Goal: Information Seeking & Learning: Find specific fact

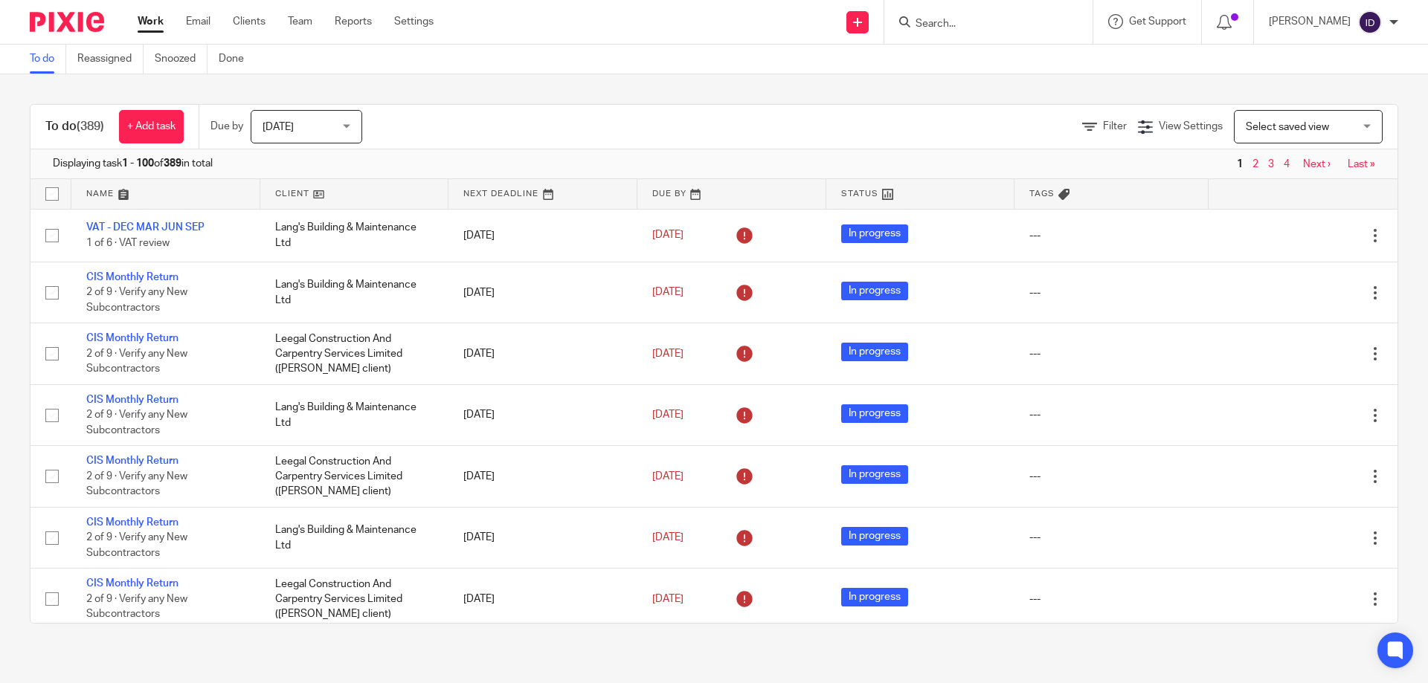
click at [967, 28] on input "Search" at bounding box center [981, 24] width 134 height 13
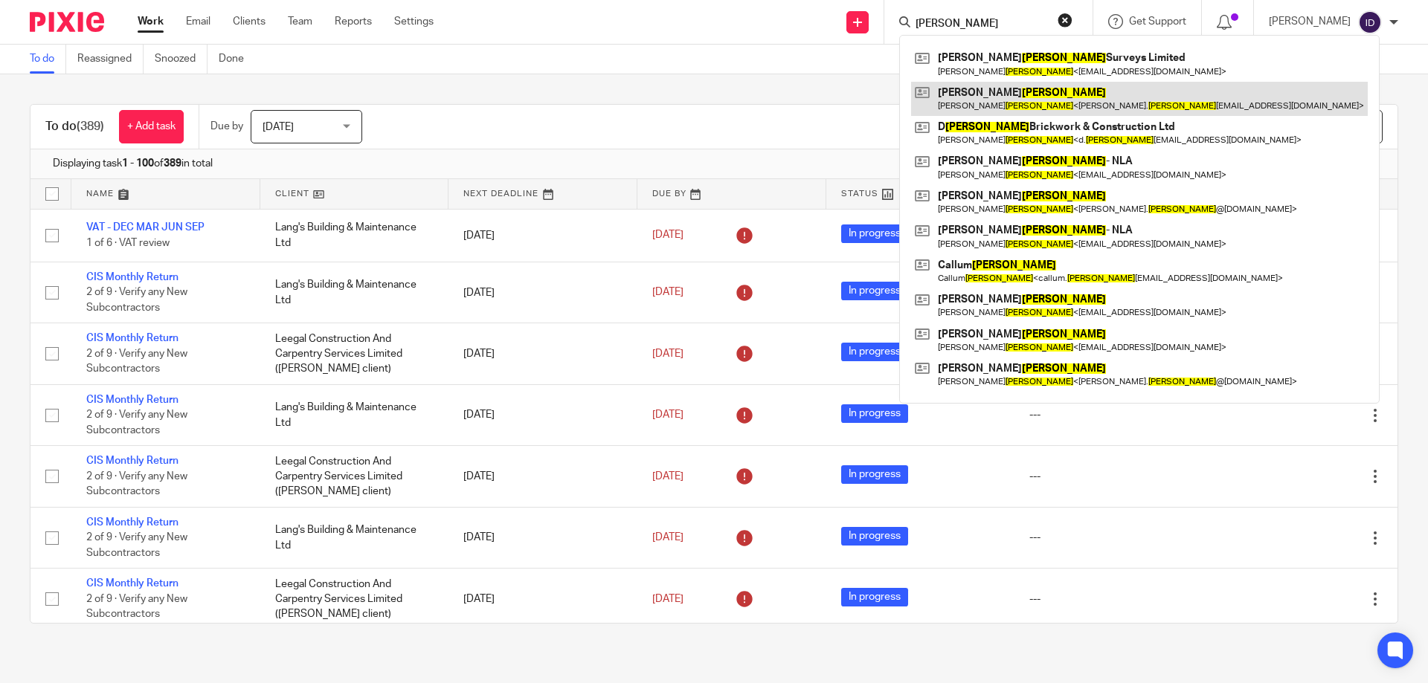
type input "smith"
click at [1015, 96] on link at bounding box center [1139, 99] width 457 height 34
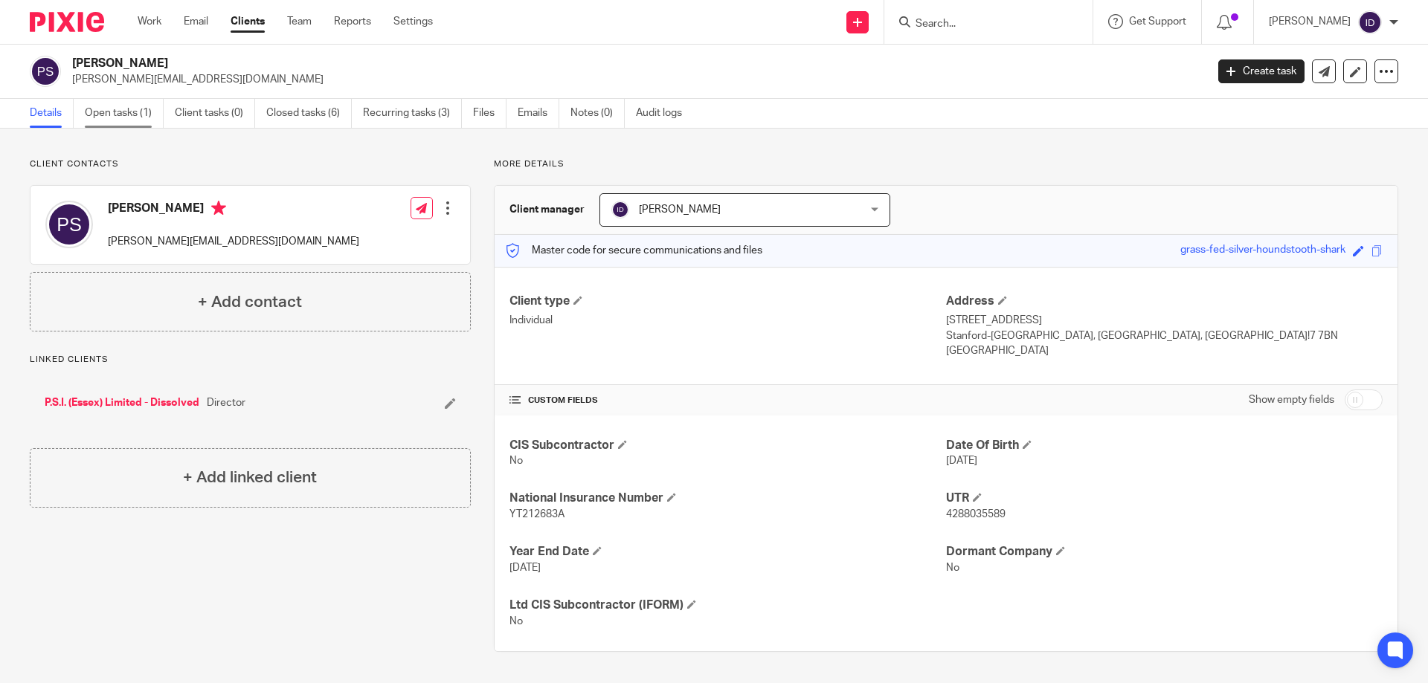
click at [115, 111] on link "Open tasks (1)" at bounding box center [124, 113] width 79 height 29
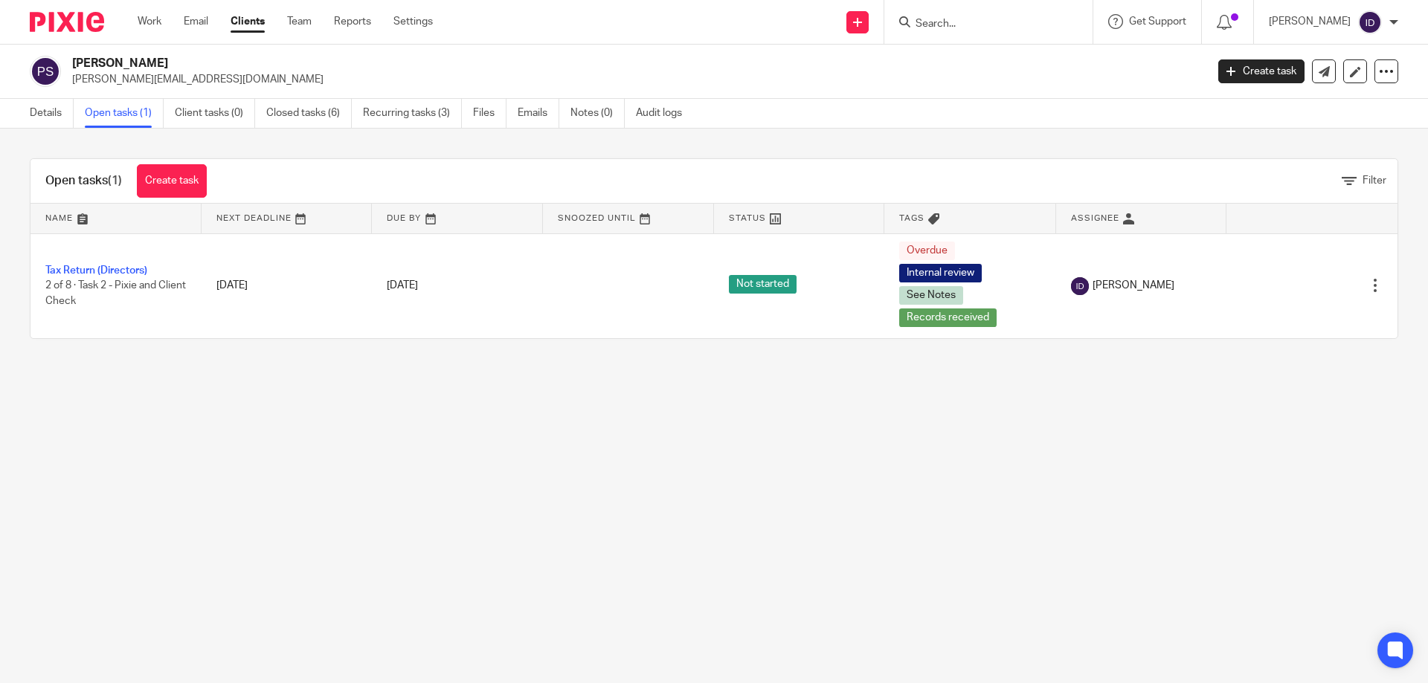
click at [979, 20] on input "Search" at bounding box center [981, 24] width 134 height 13
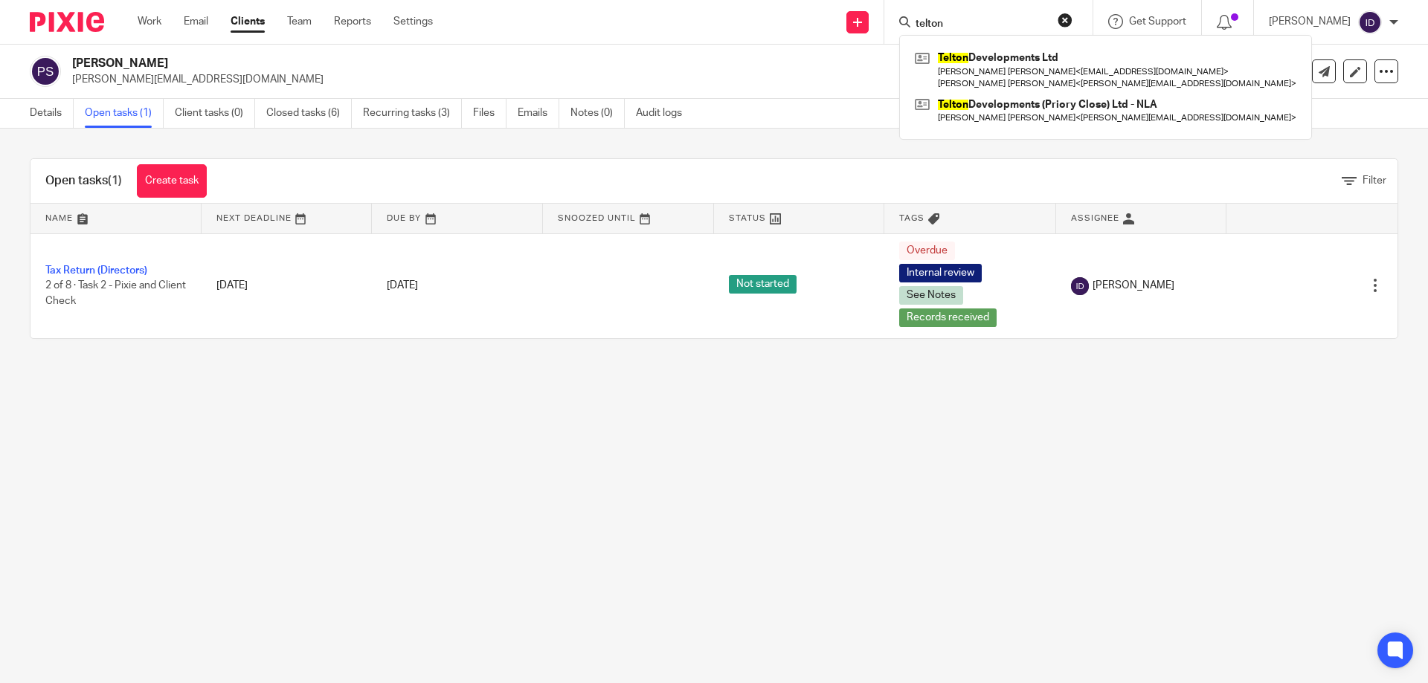
click at [1021, 44] on div "Telton Developments Ltd Terry David White < tdwhite@hotmail.co.uk > Tony James …" at bounding box center [1105, 87] width 413 height 105
click at [1010, 28] on input "telton" at bounding box center [981, 24] width 134 height 13
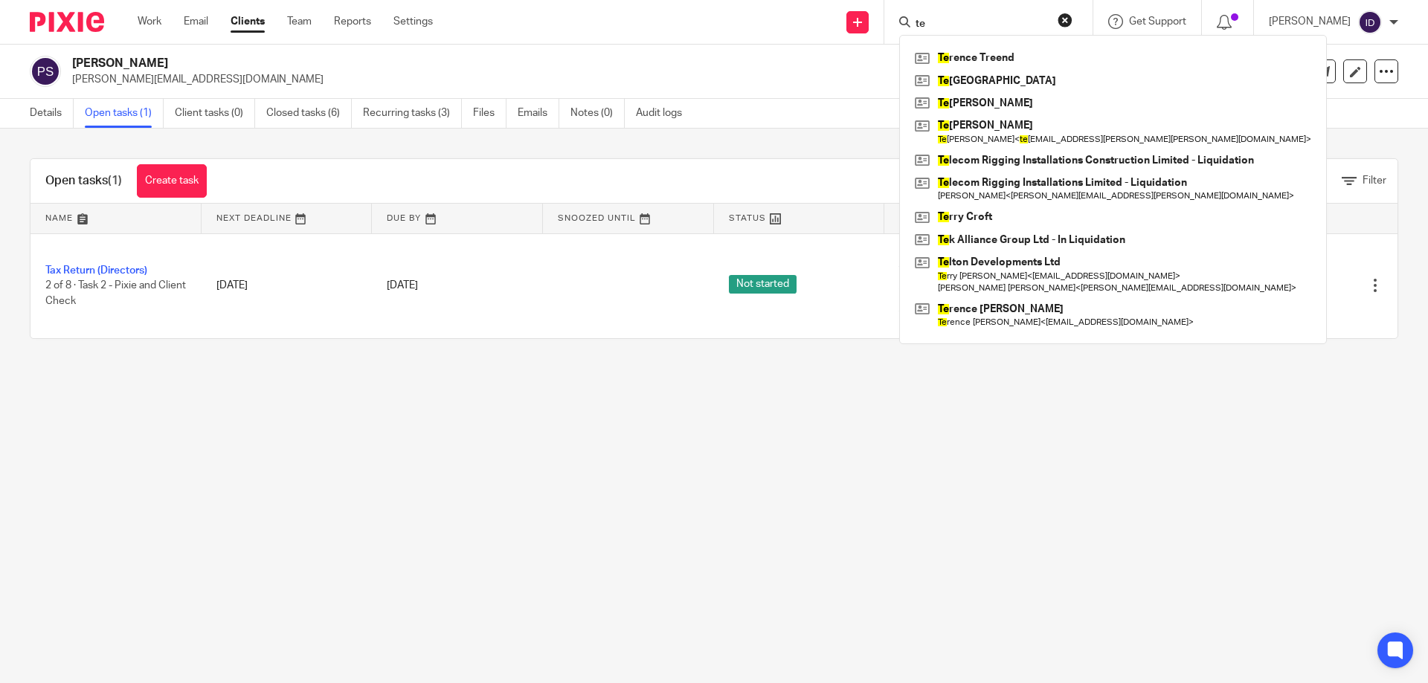
type input "t"
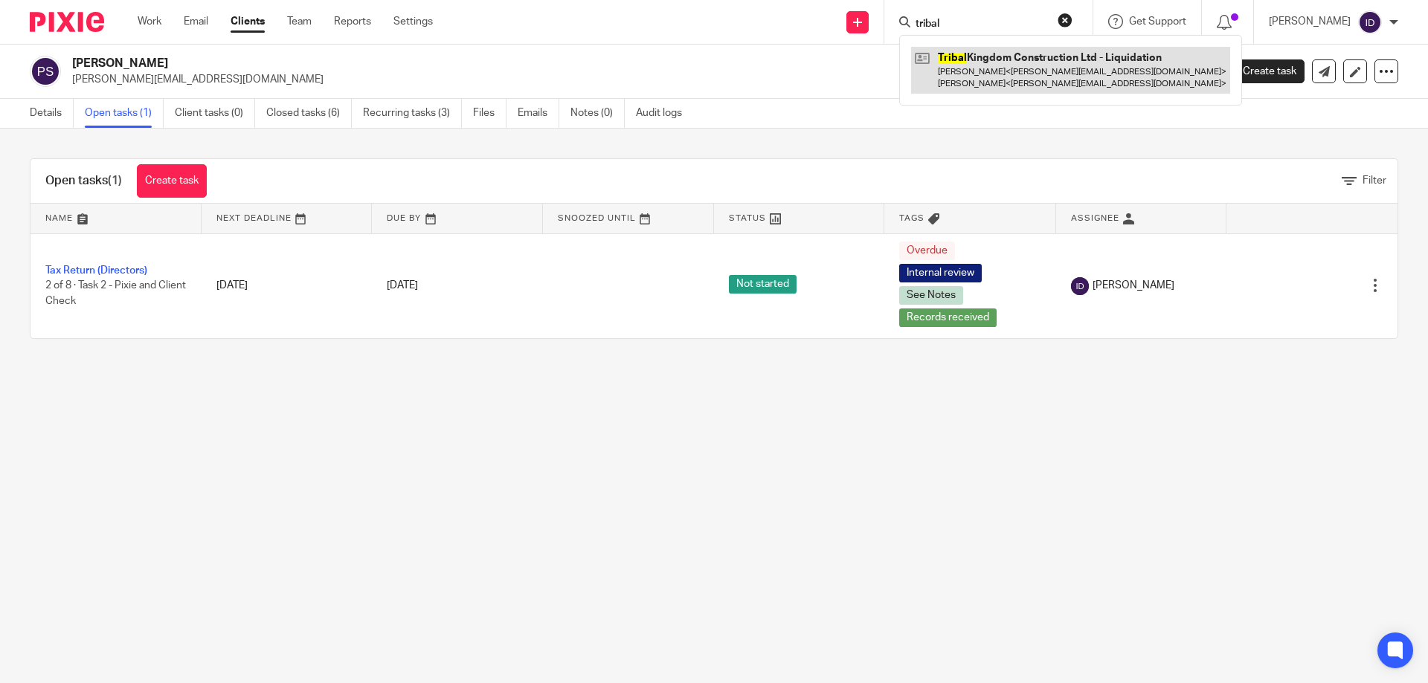
type input "tribal"
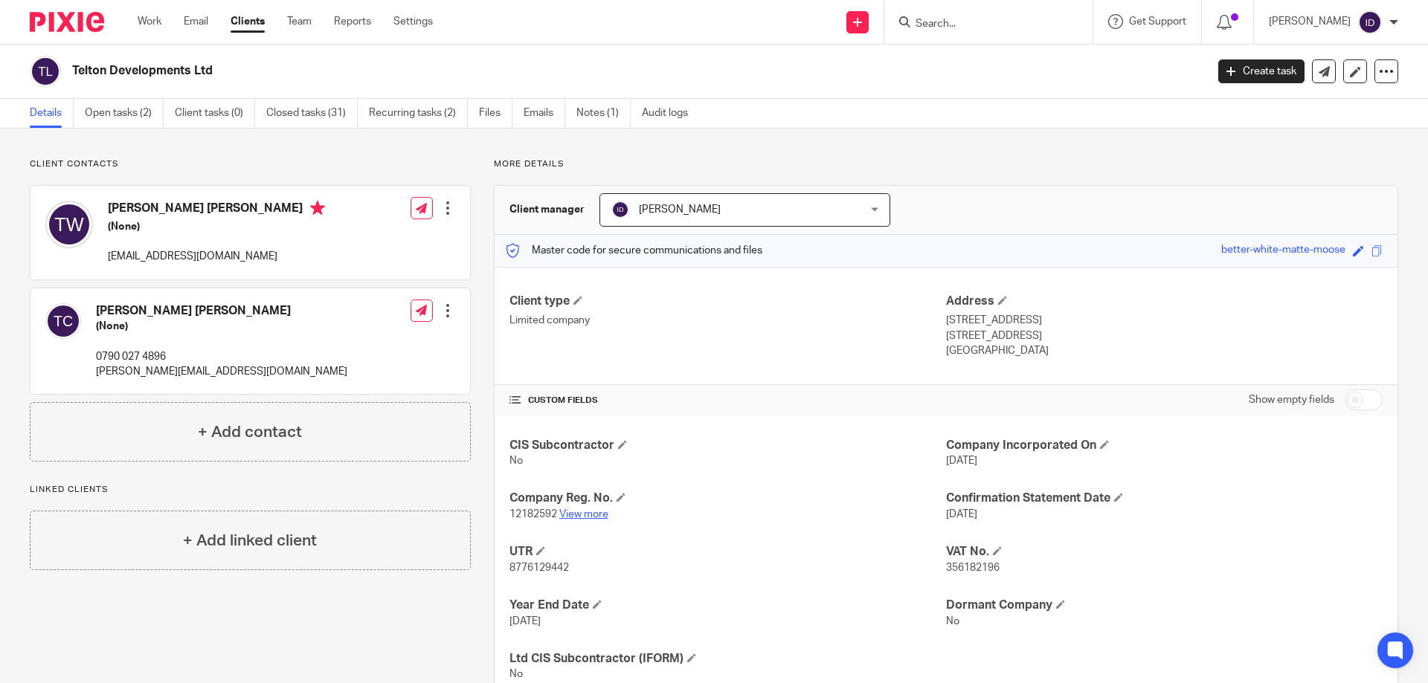
click at [591, 509] on link "View more" at bounding box center [583, 514] width 49 height 10
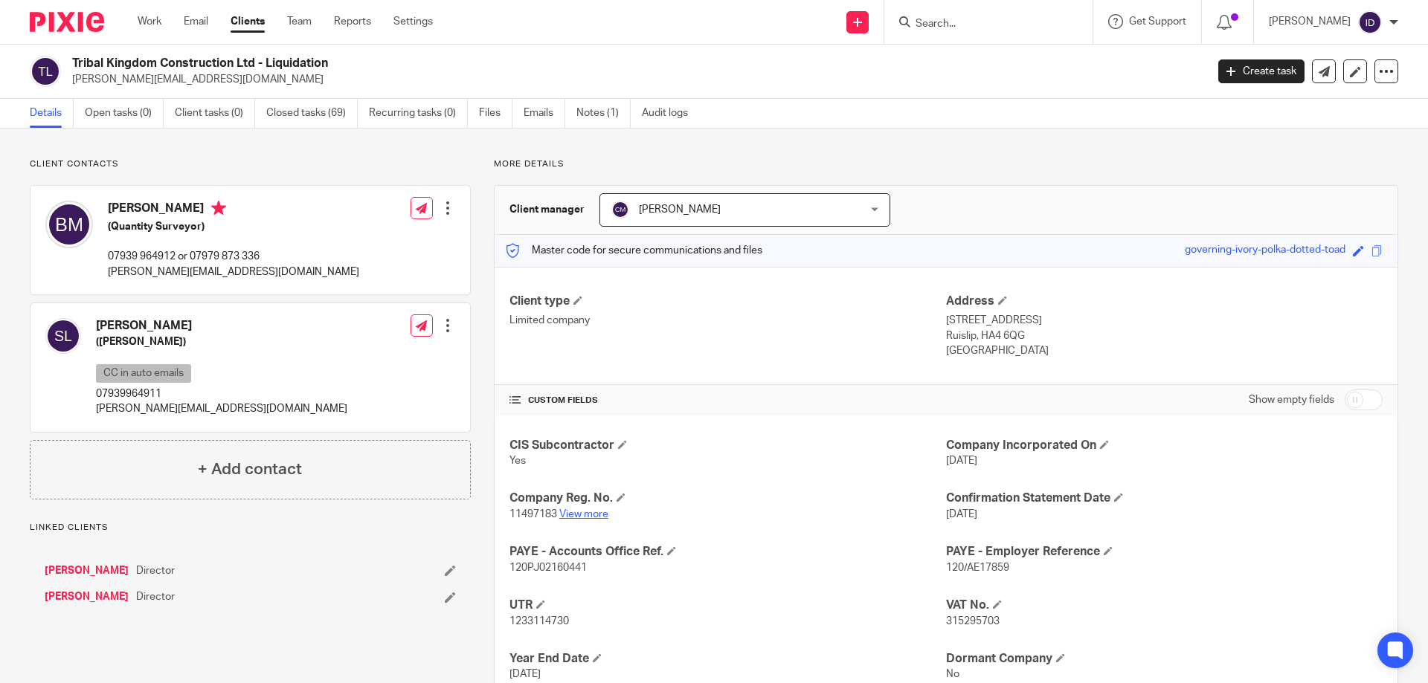
click at [593, 509] on link "View more" at bounding box center [583, 514] width 49 height 10
click at [971, 24] on input "Search" at bounding box center [981, 24] width 134 height 13
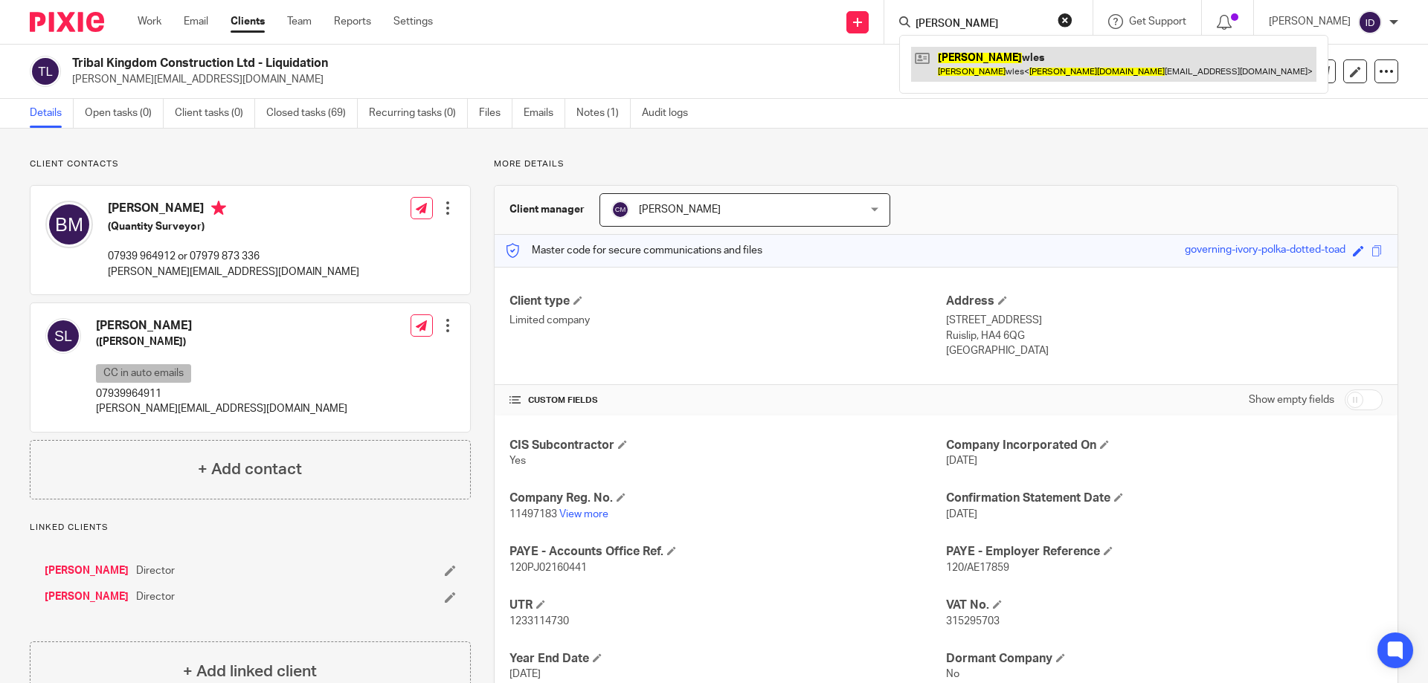
type input "kate bo"
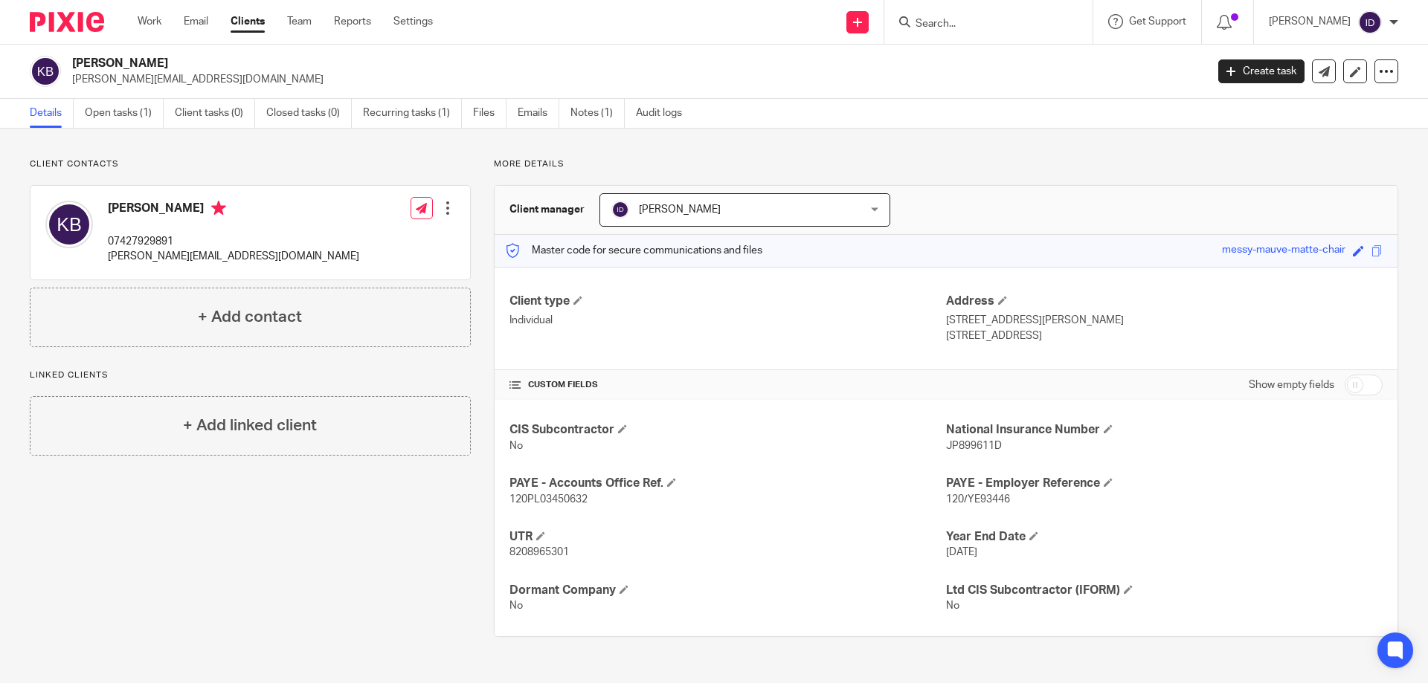
drag, startPoint x: 74, startPoint y: 66, endPoint x: 142, endPoint y: 66, distance: 68.4
click at [142, 66] on h2 "[PERSON_NAME]" at bounding box center [521, 64] width 899 height 16
copy h2 "[PERSON_NAME]"
click at [987, 15] on form at bounding box center [993, 22] width 158 height 19
click at [978, 20] on input "Search" at bounding box center [981, 24] width 134 height 13
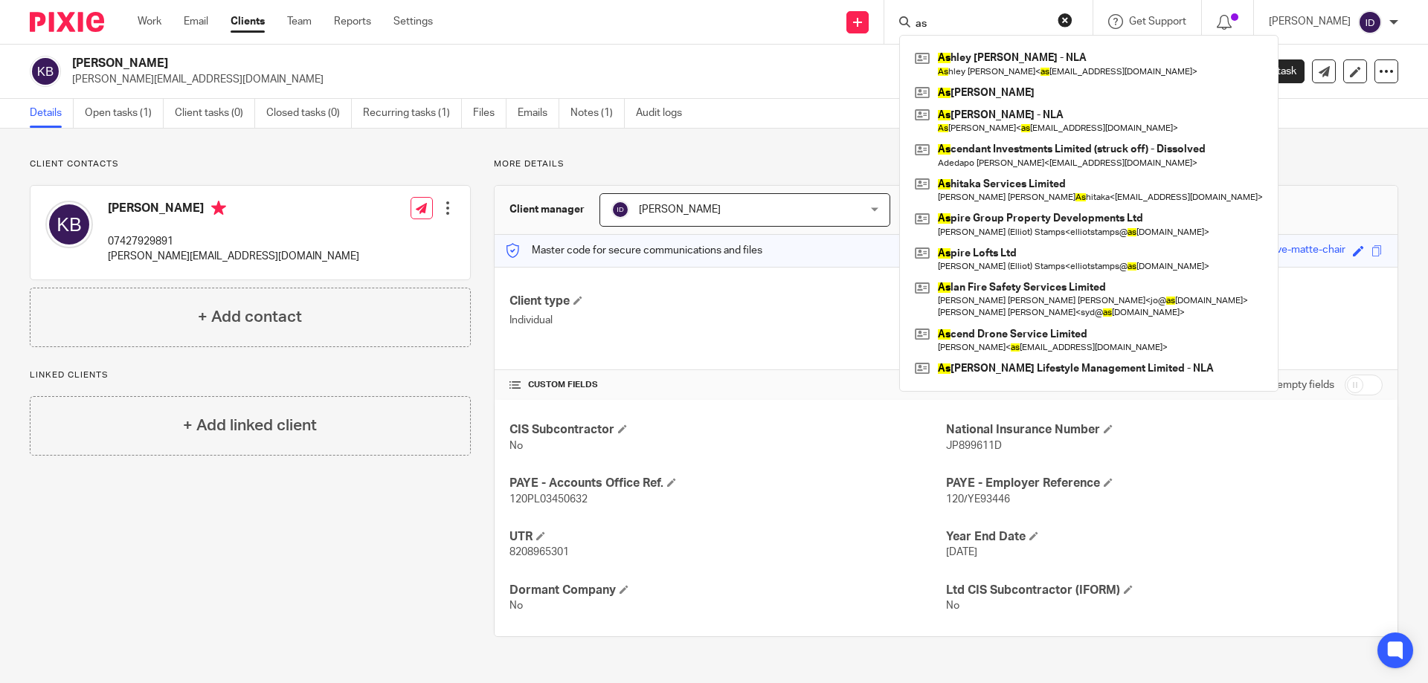
type input "a"
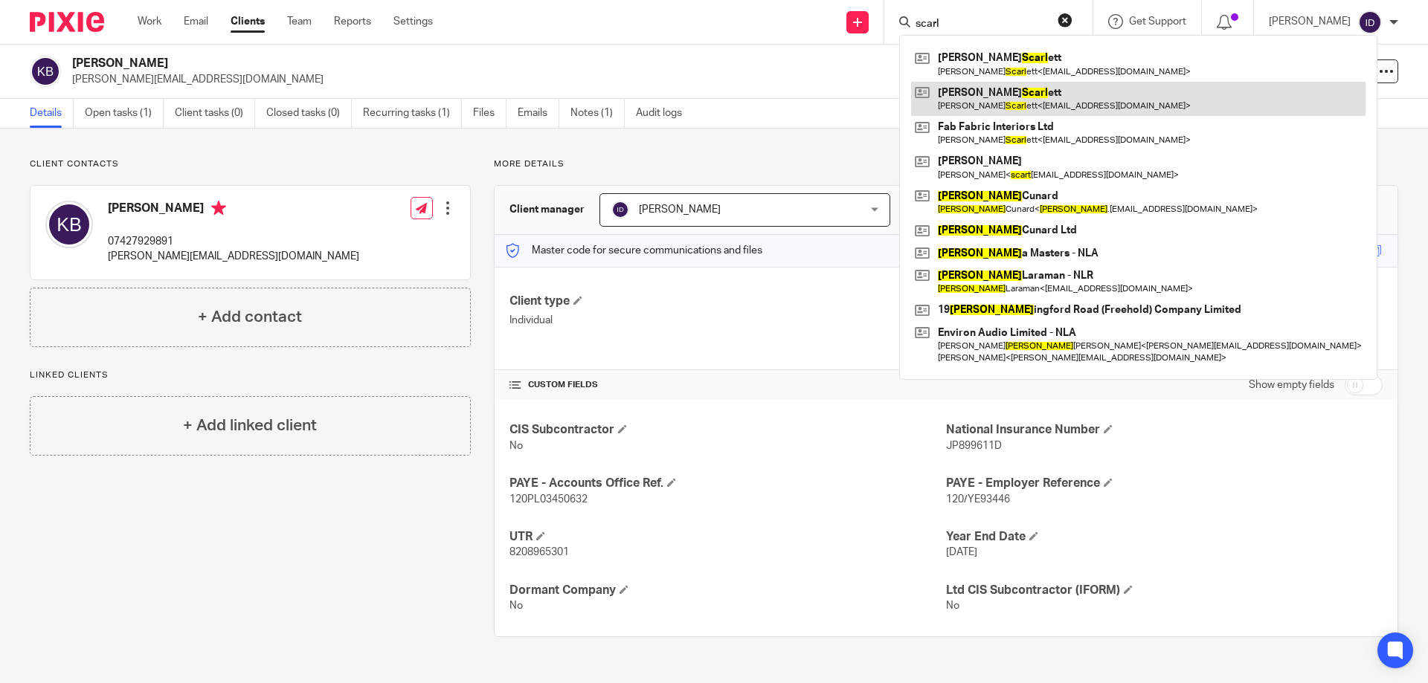
type input "scarl"
click at [1012, 88] on link at bounding box center [1138, 99] width 454 height 34
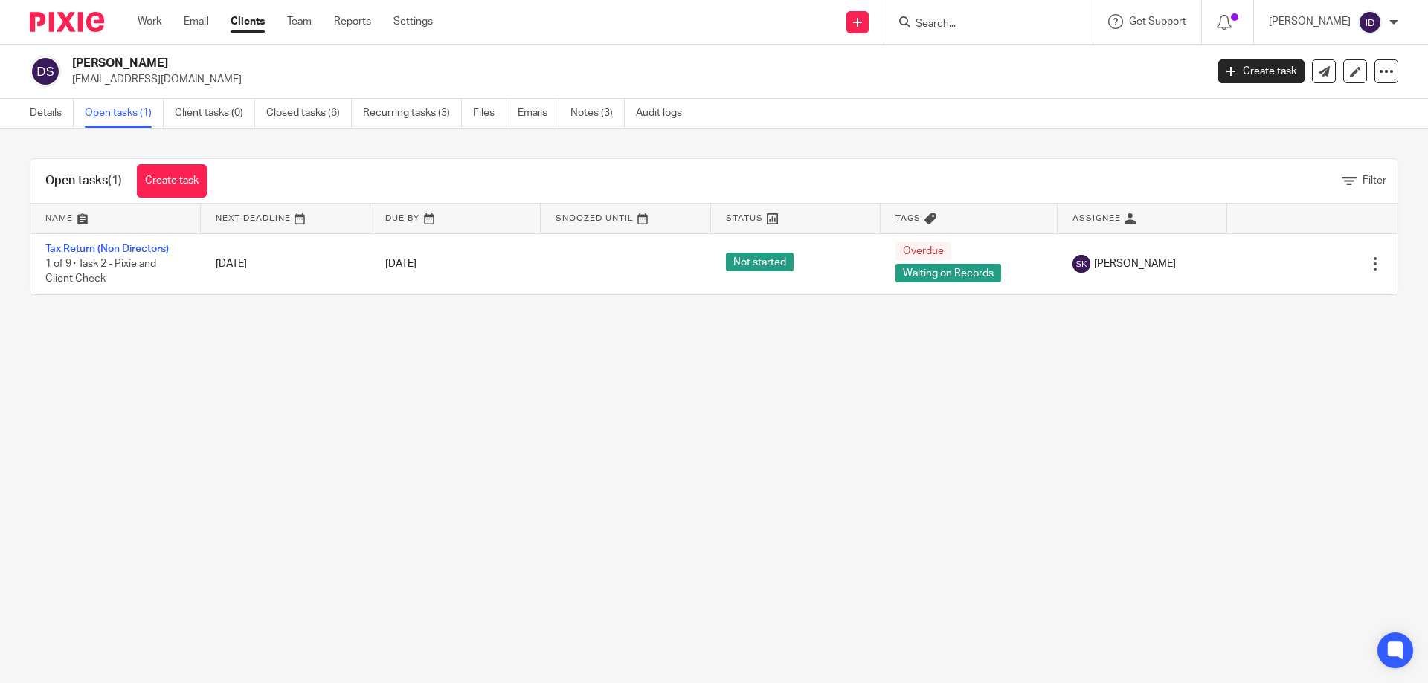
drag, startPoint x: 69, startPoint y: 83, endPoint x: 199, endPoint y: 78, distance: 130.2
click at [199, 78] on div "Daniel Scarlett danielscarlett@icloud.com" at bounding box center [613, 71] width 1166 height 31
copy p "[EMAIL_ADDRESS][DOMAIN_NAME]"
click at [109, 341] on main "Daniel Scarlett danielscarlett@icloud.com Create task Update from Companies Hou…" at bounding box center [714, 341] width 1428 height 683
click at [859, 393] on main "Daniel Scarlett danielscarlett@icloud.com Create task Update from Companies Hou…" at bounding box center [714, 341] width 1428 height 683
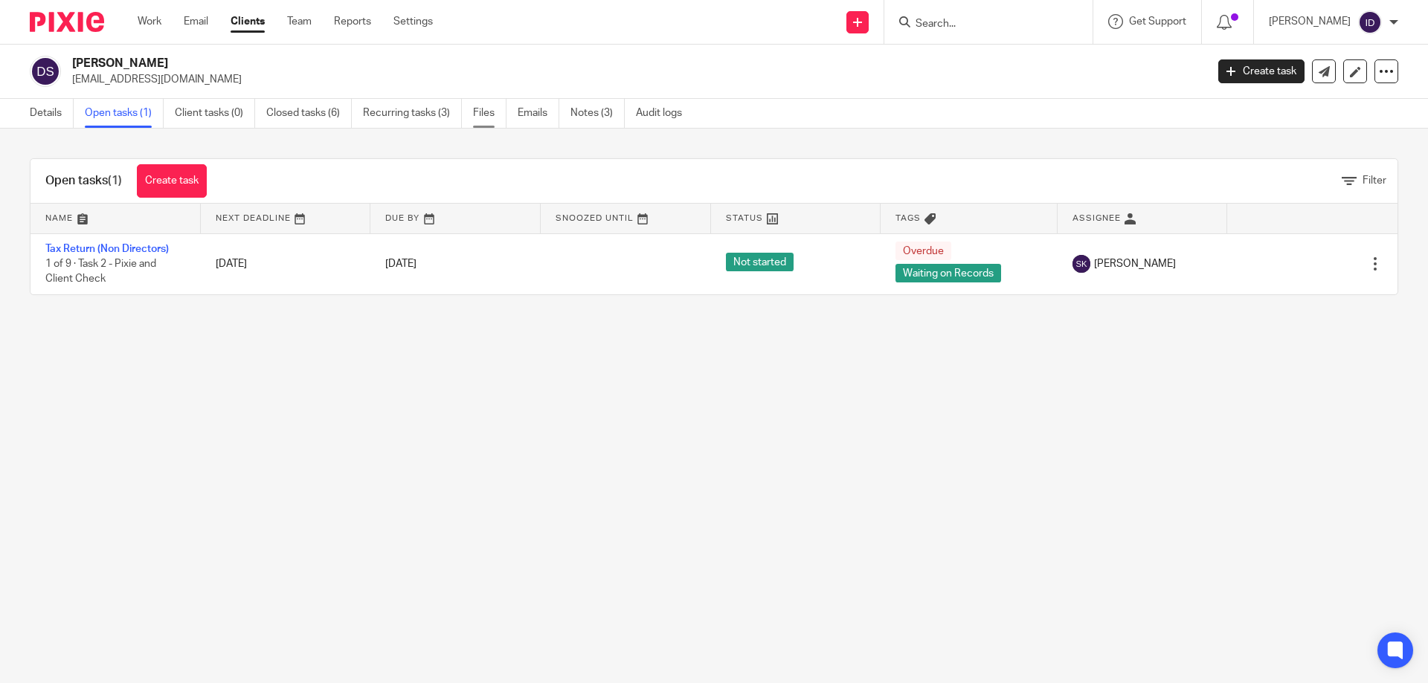
click at [481, 113] on link "Files" at bounding box center [489, 113] width 33 height 29
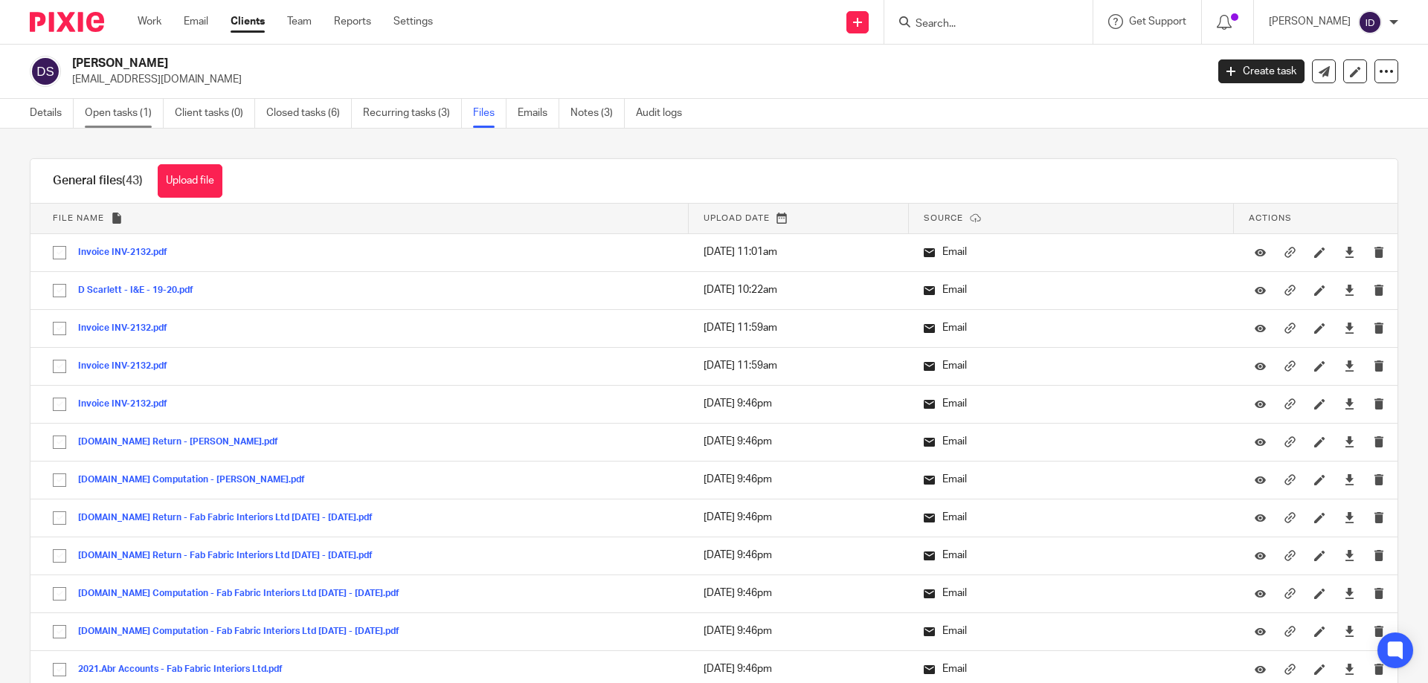
click at [117, 110] on link "Open tasks (1)" at bounding box center [124, 113] width 79 height 29
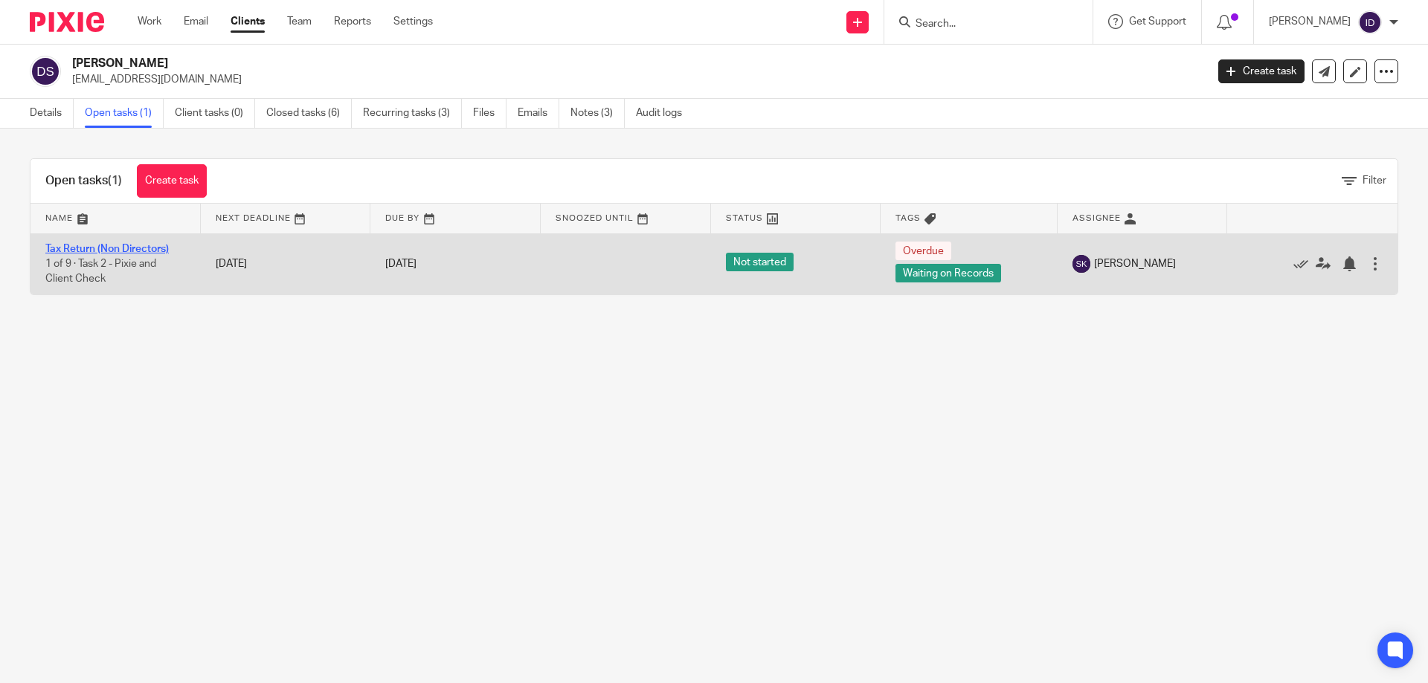
click at [103, 251] on link "Tax Return (Non Directors)" at bounding box center [106, 249] width 123 height 10
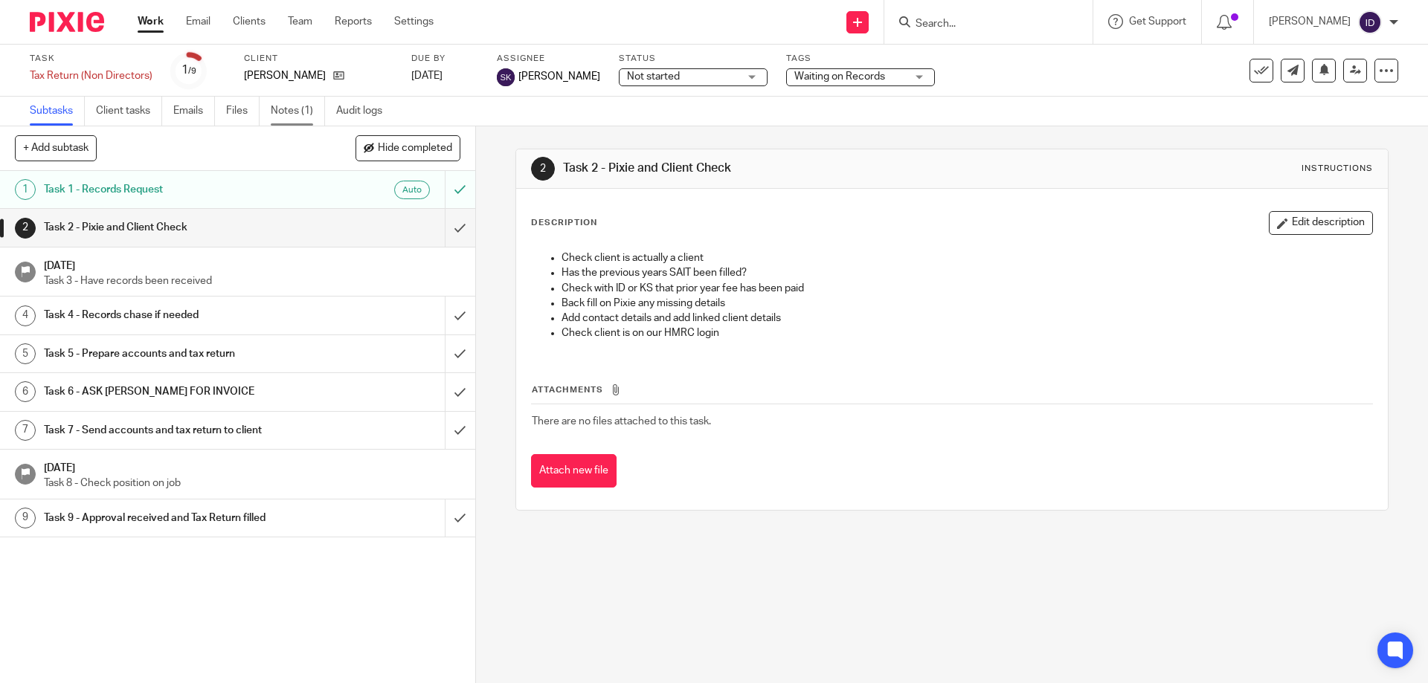
click at [284, 111] on link "Notes (1)" at bounding box center [298, 111] width 54 height 29
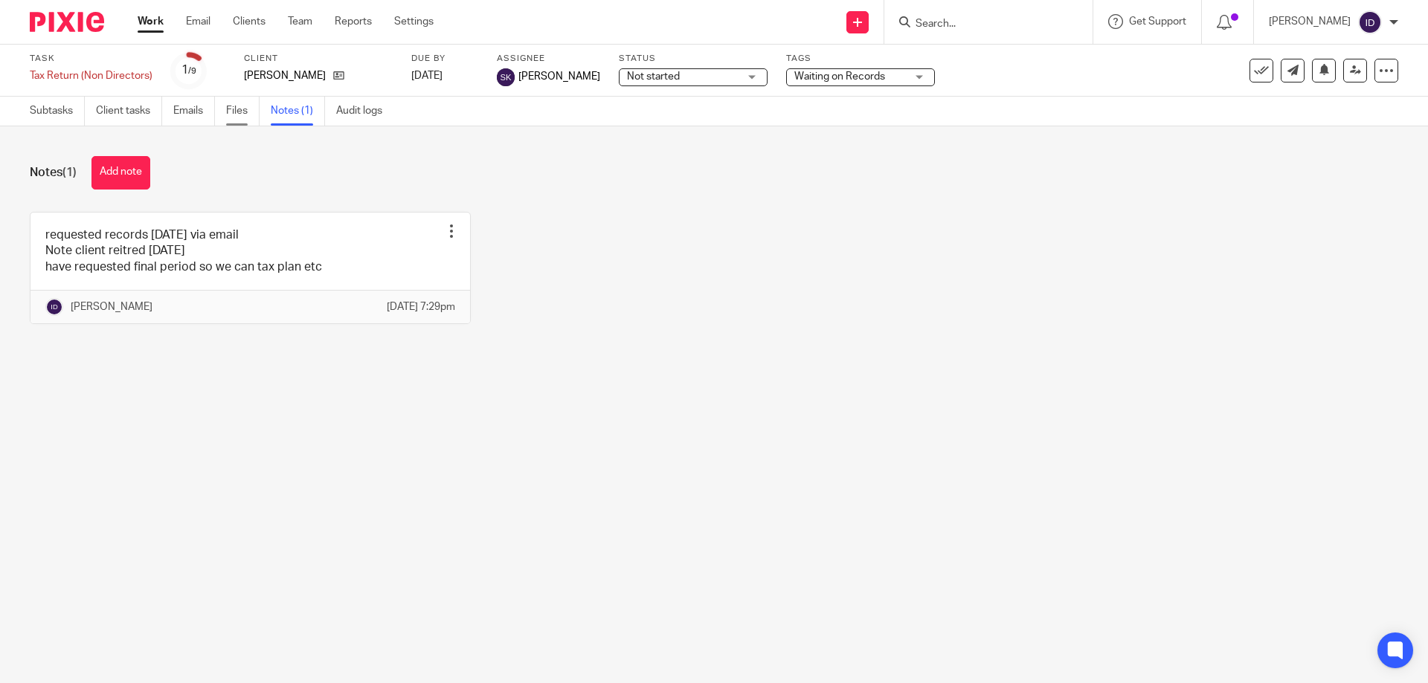
click at [231, 112] on link "Files" at bounding box center [242, 111] width 33 height 29
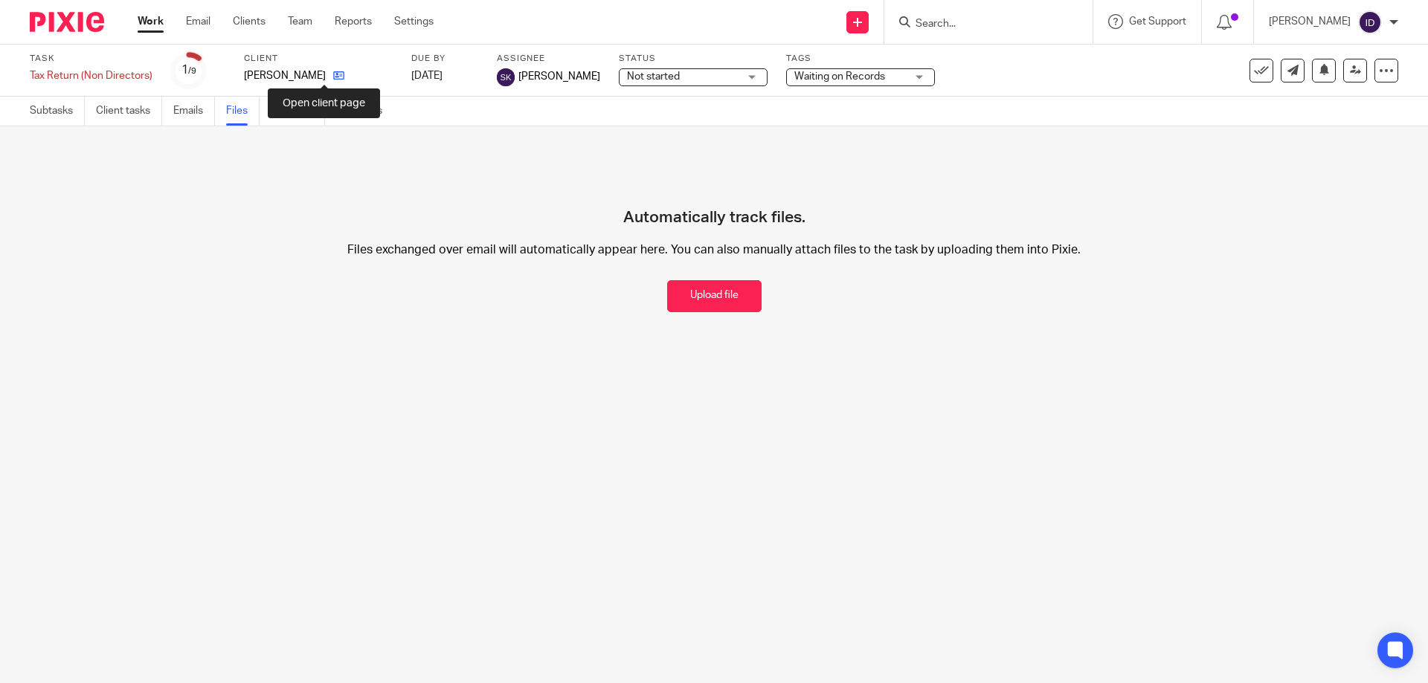
click at [333, 77] on icon at bounding box center [338, 75] width 11 height 11
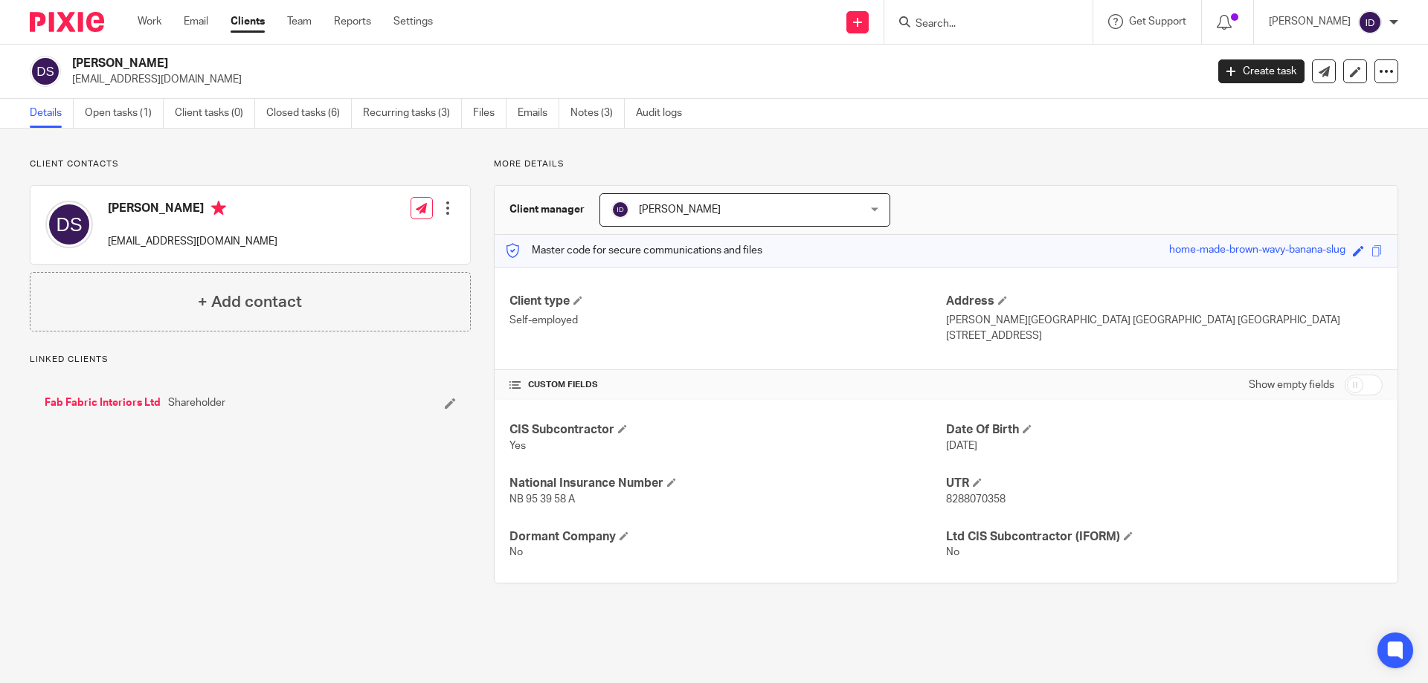
drag, startPoint x: 71, startPoint y: 77, endPoint x: 211, endPoint y: 86, distance: 140.9
click at [211, 86] on div "Daniel Scarlett danielscarlett@icloud.com" at bounding box center [613, 71] width 1166 height 31
copy p "danielscarlett@icloud.com"
click at [1020, 16] on form at bounding box center [993, 22] width 158 height 19
click at [988, 21] on input "Search" at bounding box center [981, 24] width 134 height 13
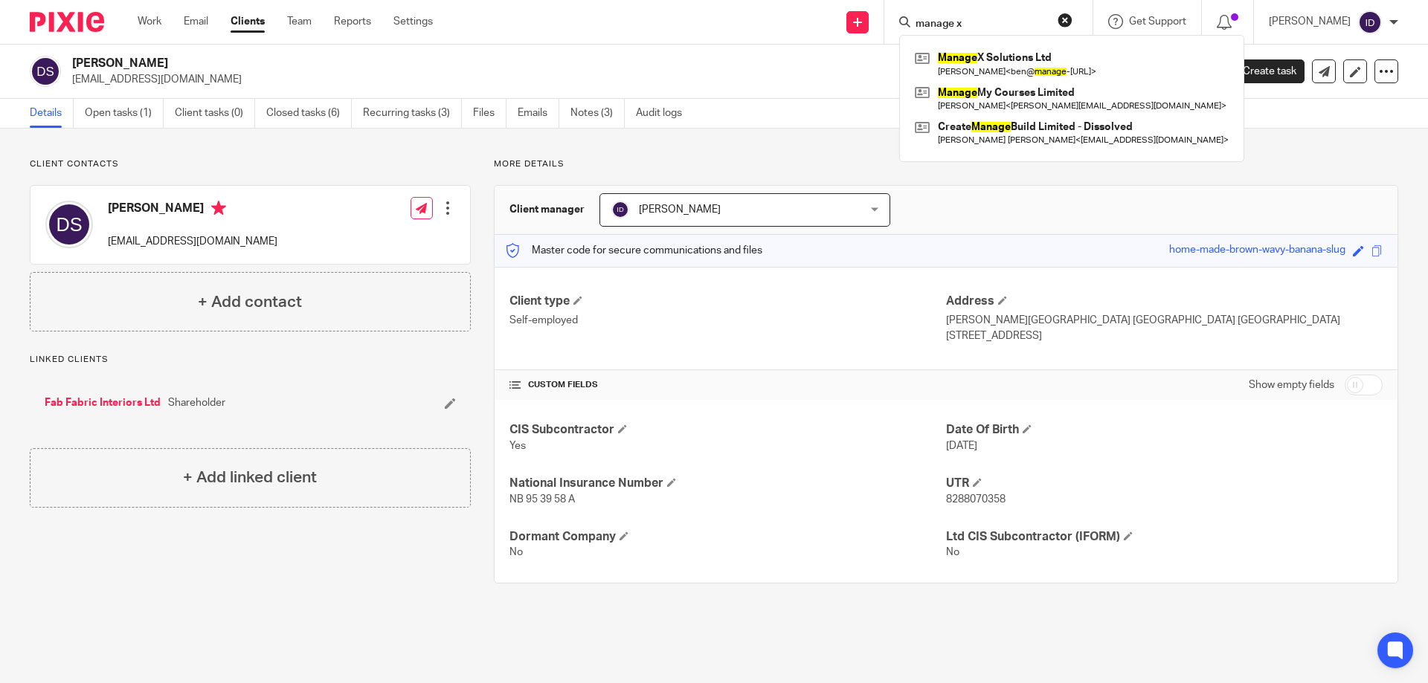
type input "manage x"
click button "submit" at bounding box center [0, 0] width 0 height 0
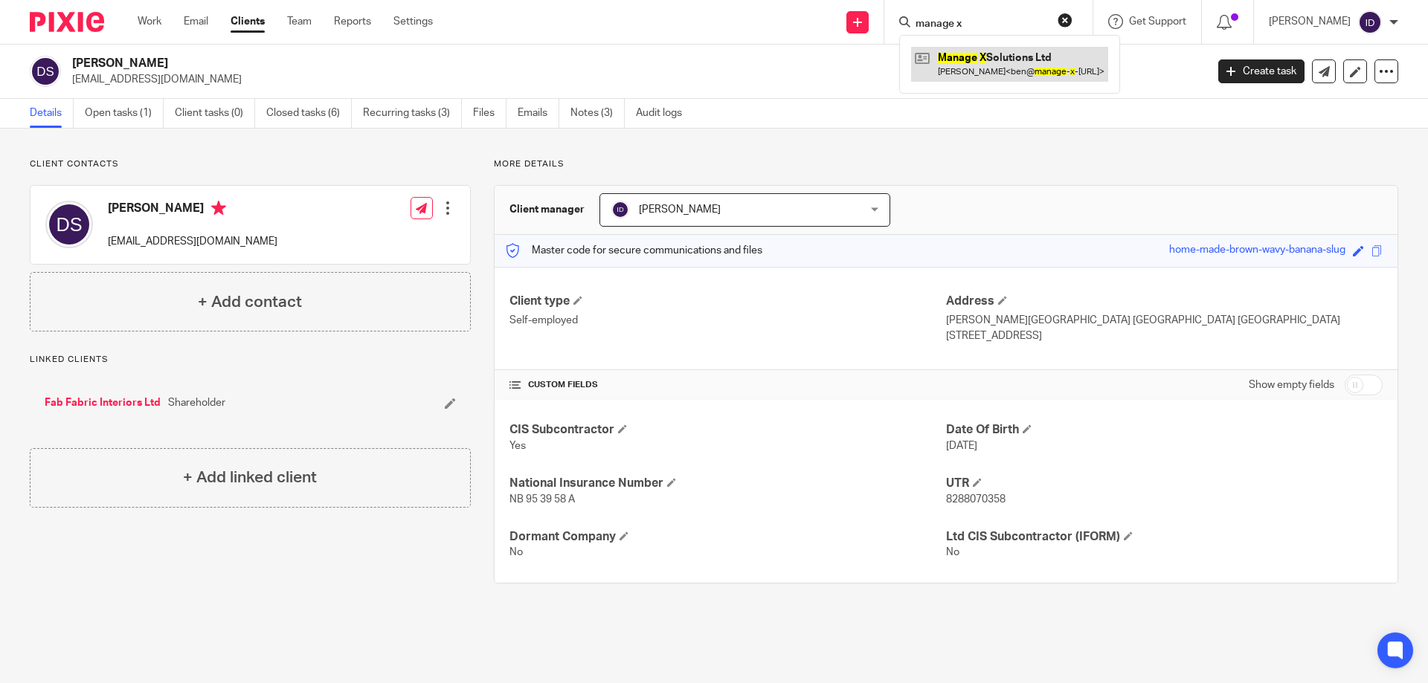
click at [1040, 58] on link at bounding box center [1009, 64] width 197 height 34
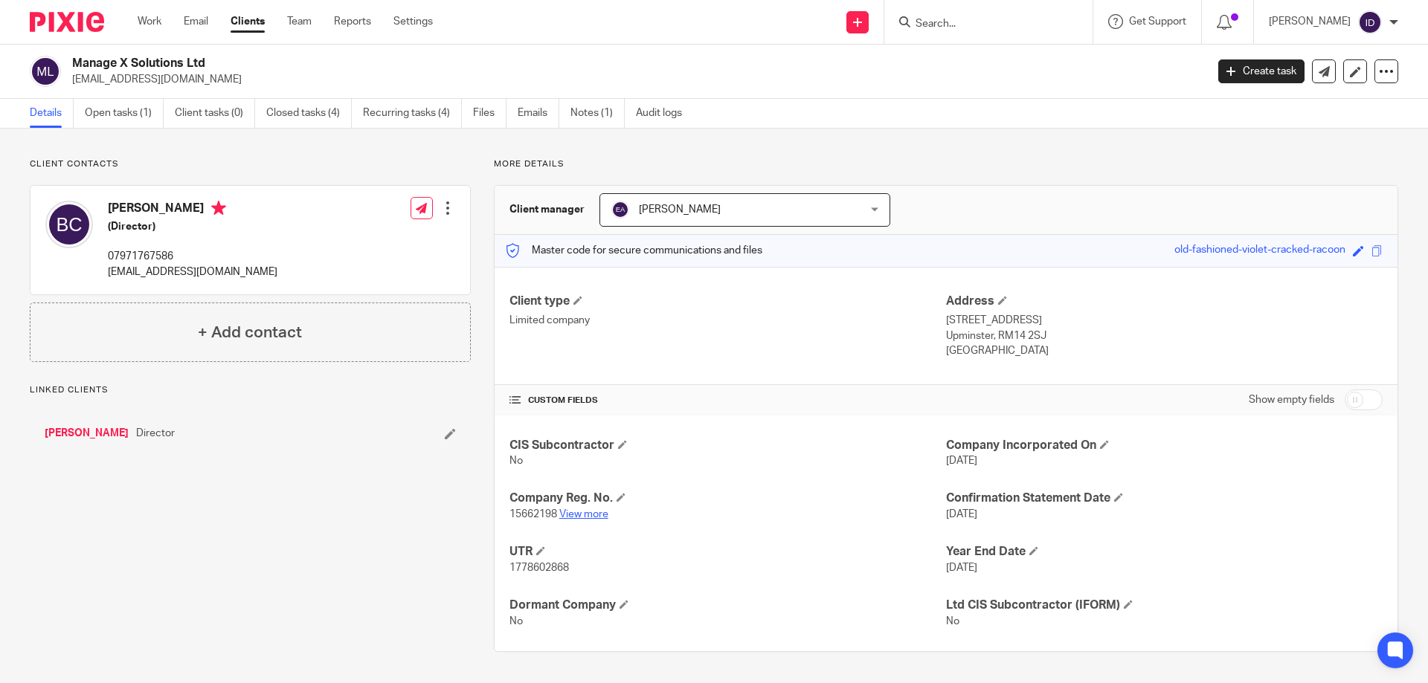
click at [592, 513] on link "View more" at bounding box center [583, 514] width 49 height 10
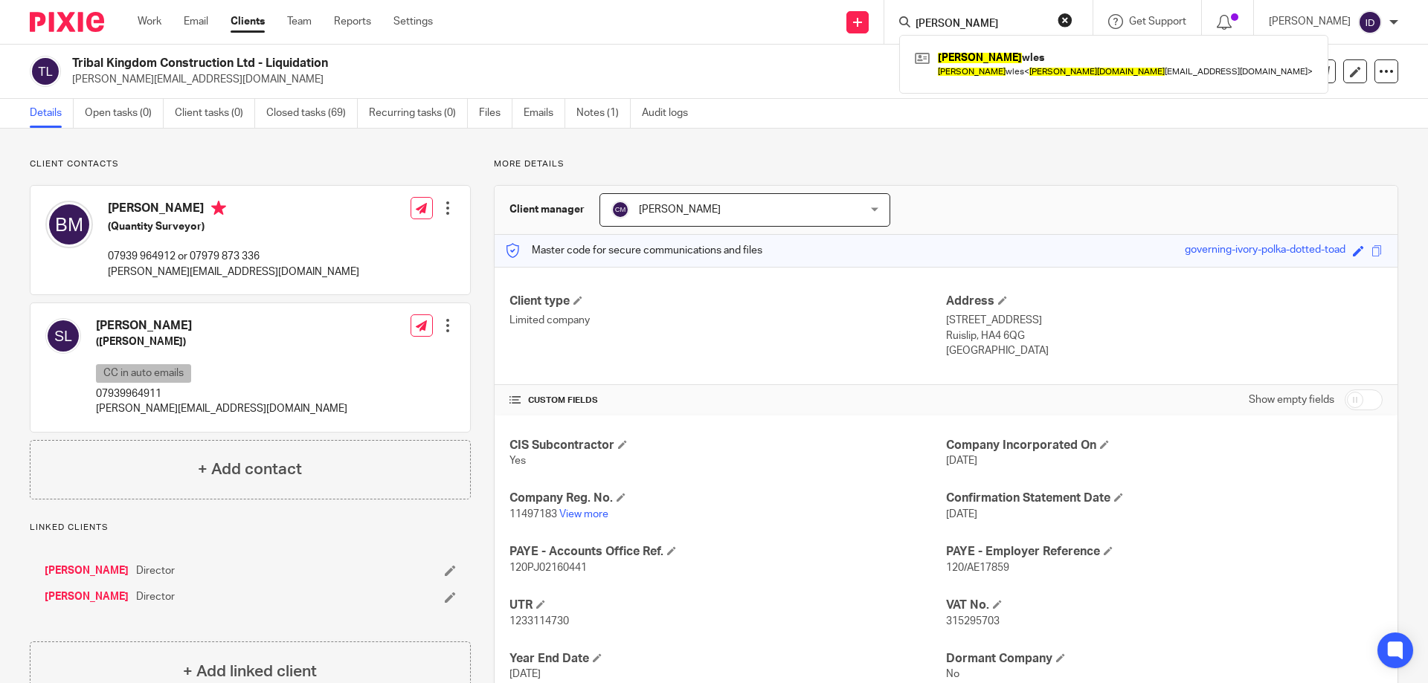
drag, startPoint x: 999, startPoint y: 25, endPoint x: 961, endPoint y: 28, distance: 38.1
click at [924, 22] on div "[PERSON_NAME] bo [PERSON_NAME] Bo wles [PERSON_NAME] < [PERSON_NAME][DOMAIN_NAM…" at bounding box center [988, 22] width 208 height 44
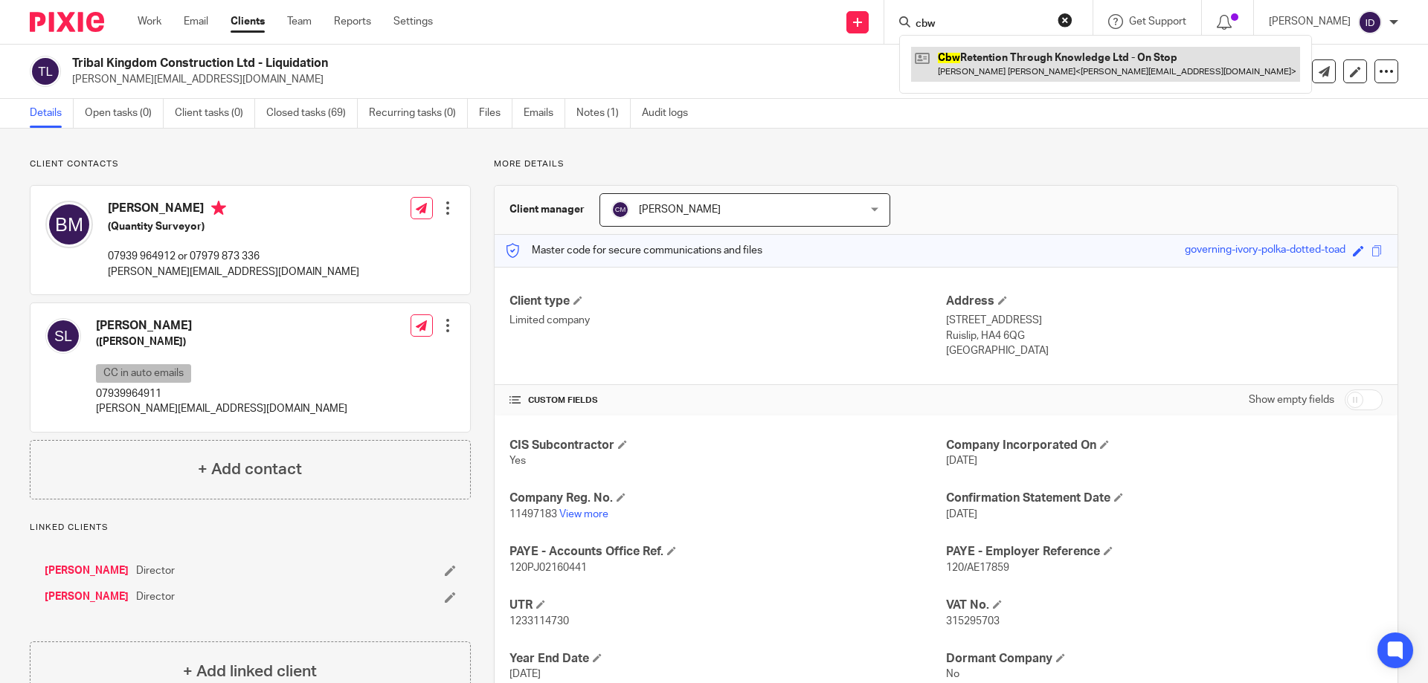
type input "cbw"
click at [1050, 65] on link at bounding box center [1105, 64] width 389 height 34
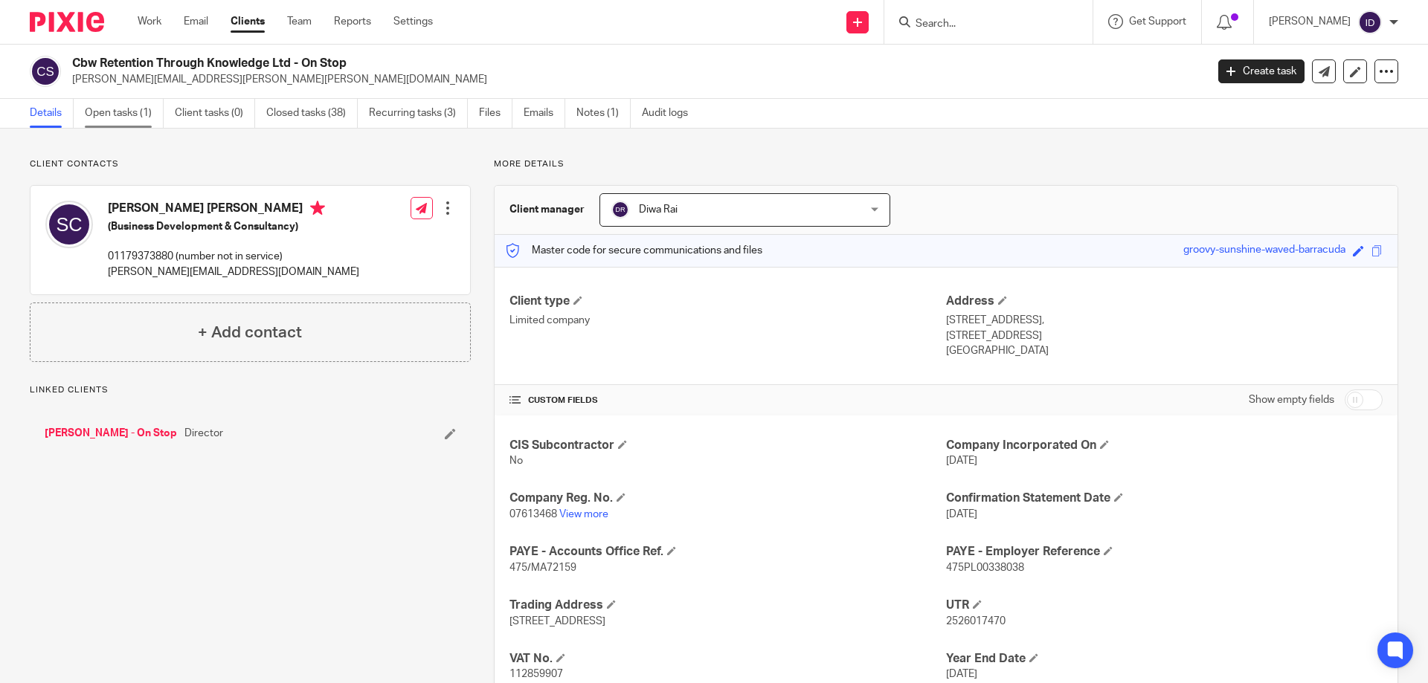
click at [115, 109] on link "Open tasks (1)" at bounding box center [124, 113] width 79 height 29
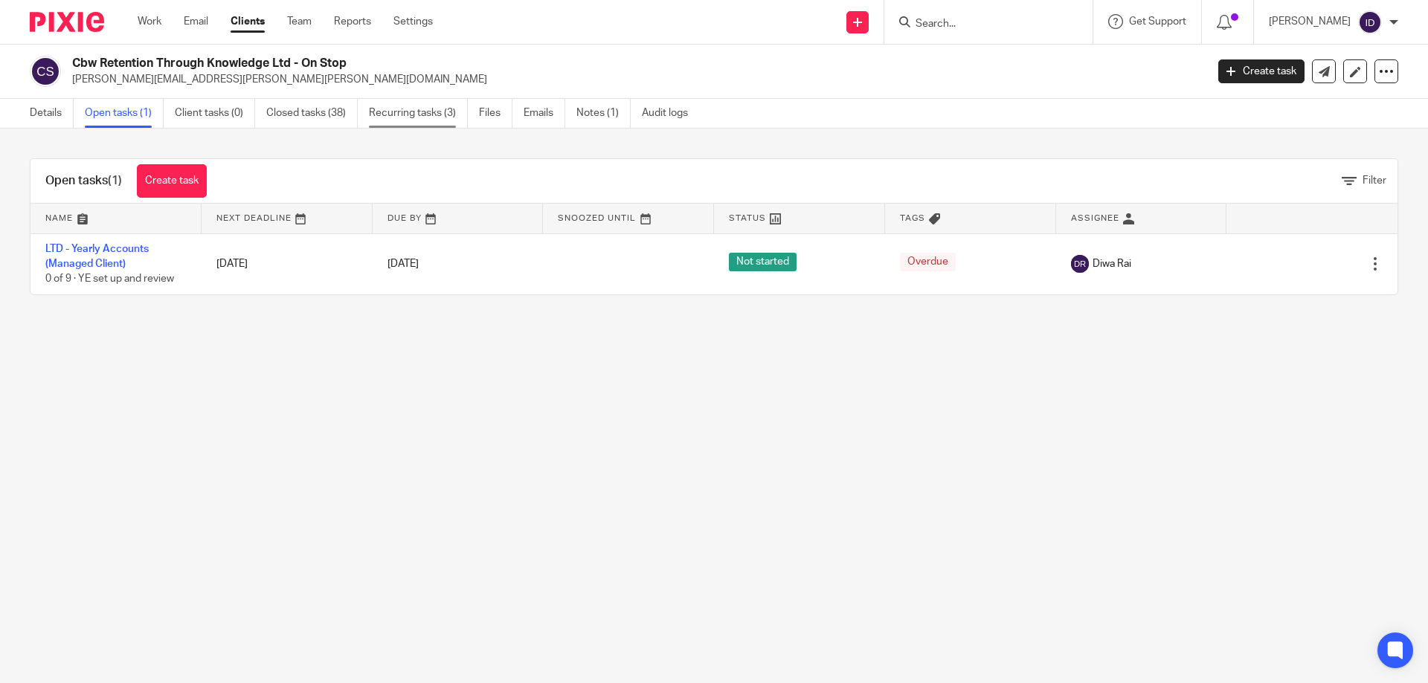
click at [402, 117] on link "Recurring tasks (3)" at bounding box center [418, 113] width 99 height 29
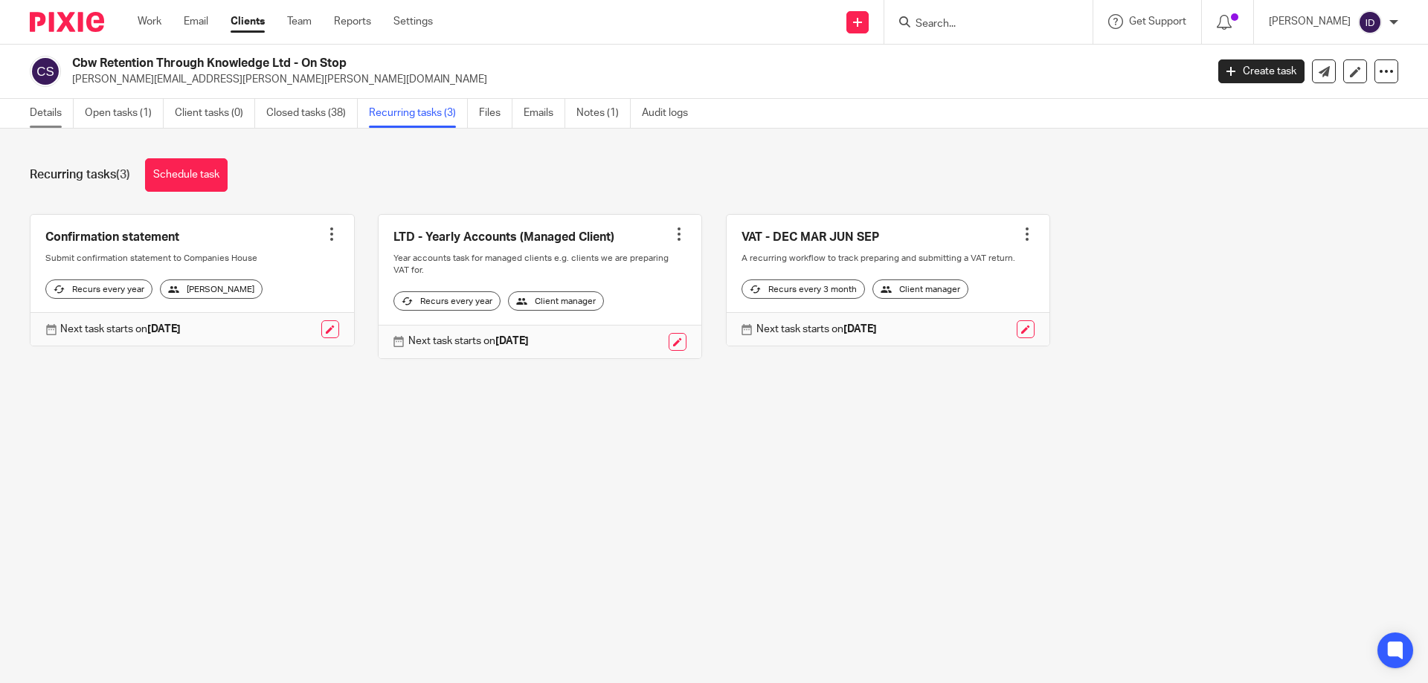
click at [52, 116] on link "Details" at bounding box center [52, 113] width 44 height 29
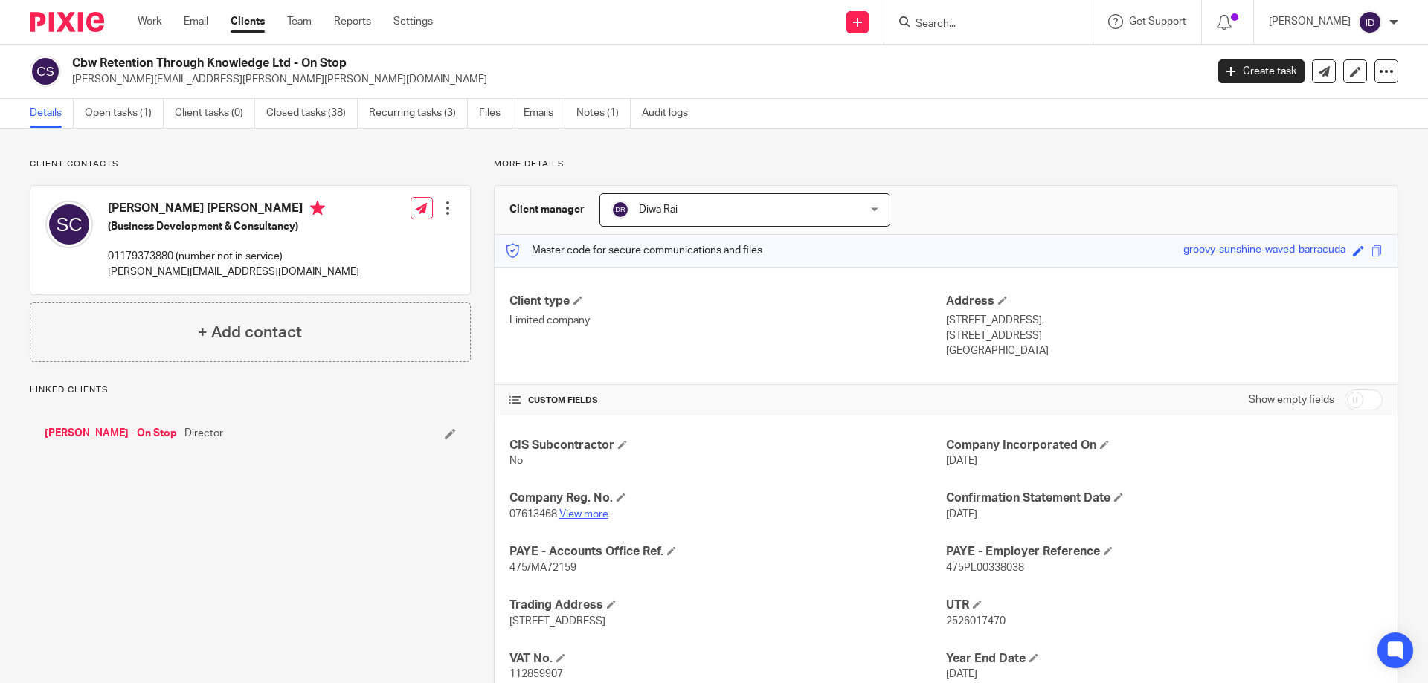
click at [581, 509] on link "View more" at bounding box center [583, 514] width 49 height 10
click at [1350, 77] on link at bounding box center [1355, 71] width 24 height 24
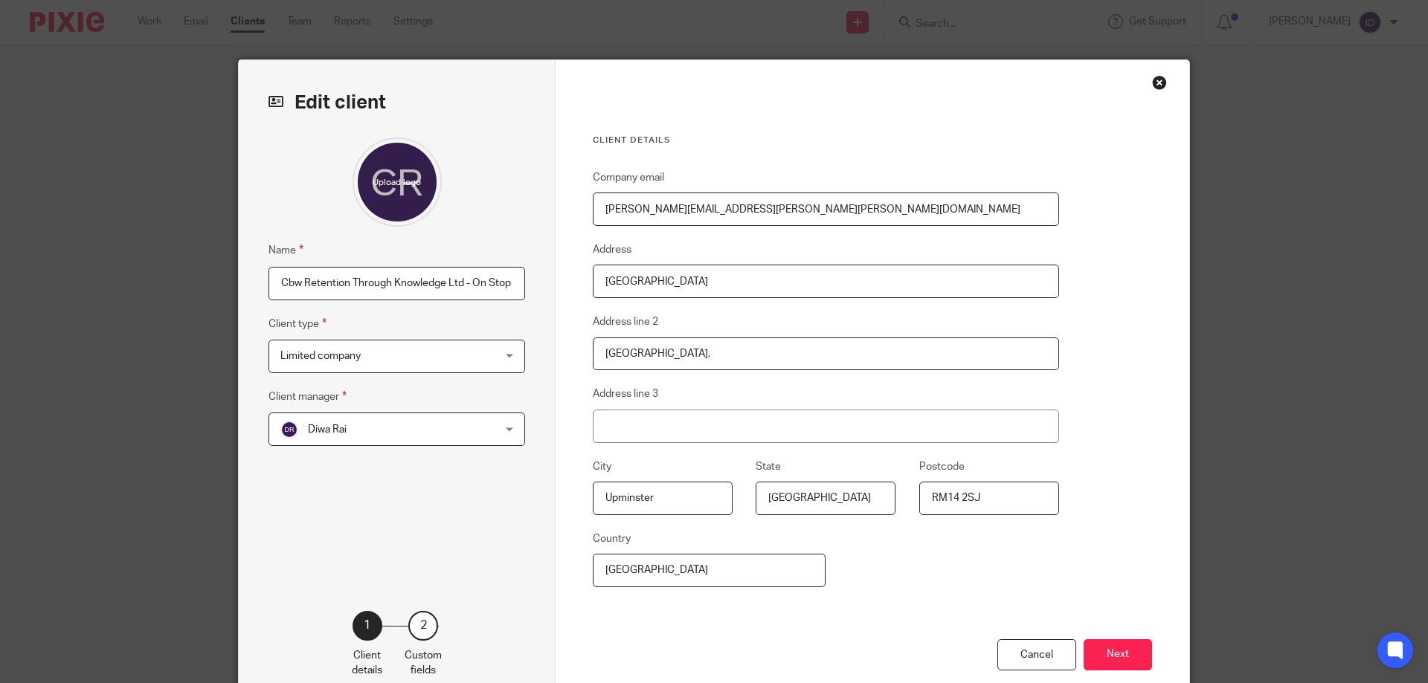
click at [459, 278] on input "Cbw Retention Through Knowledge Ltd - On Stop" at bounding box center [396, 283] width 257 height 33
type input "Cbw Retention Through Knowledge Ltd"
click at [486, 196] on div at bounding box center [396, 182] width 257 height 89
click at [1126, 654] on button "Next" at bounding box center [1117, 656] width 68 height 32
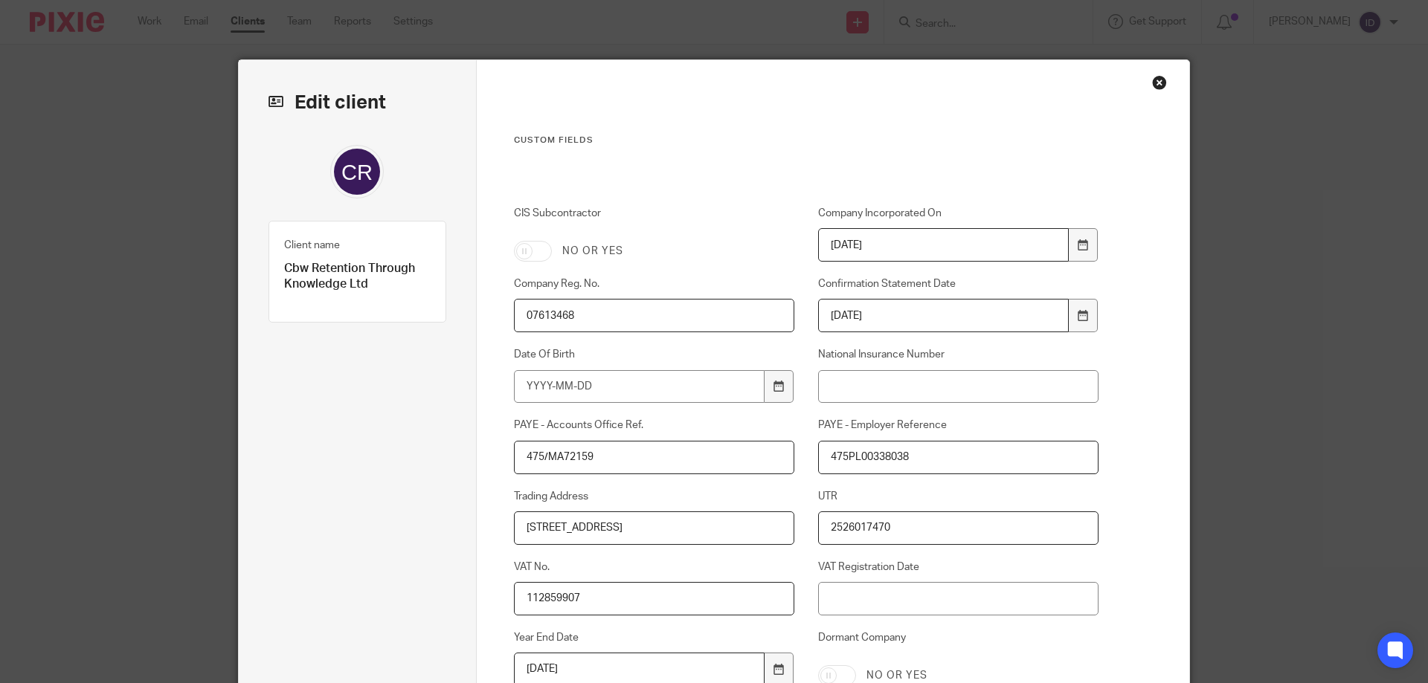
scroll to position [246, 0]
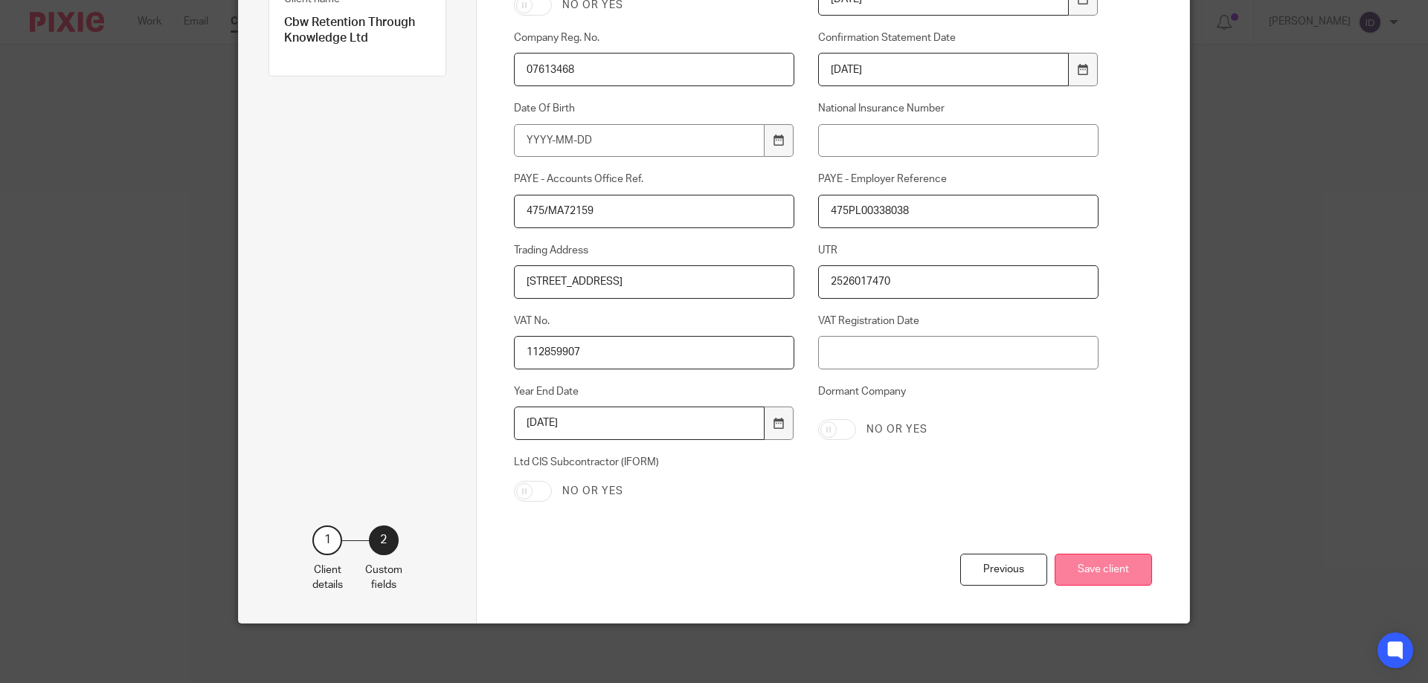
click at [1095, 567] on button "Save client" at bounding box center [1102, 570] width 97 height 32
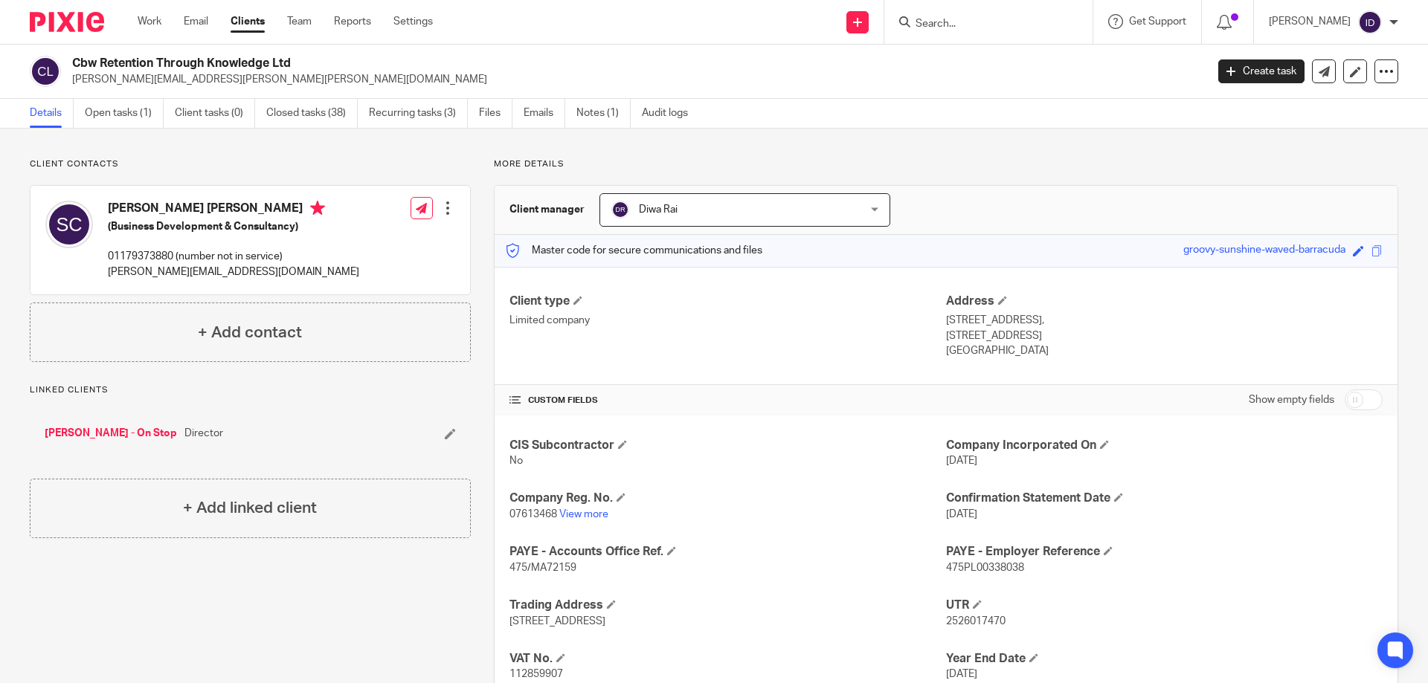
click at [955, 22] on input "Search" at bounding box center [981, 24] width 134 height 13
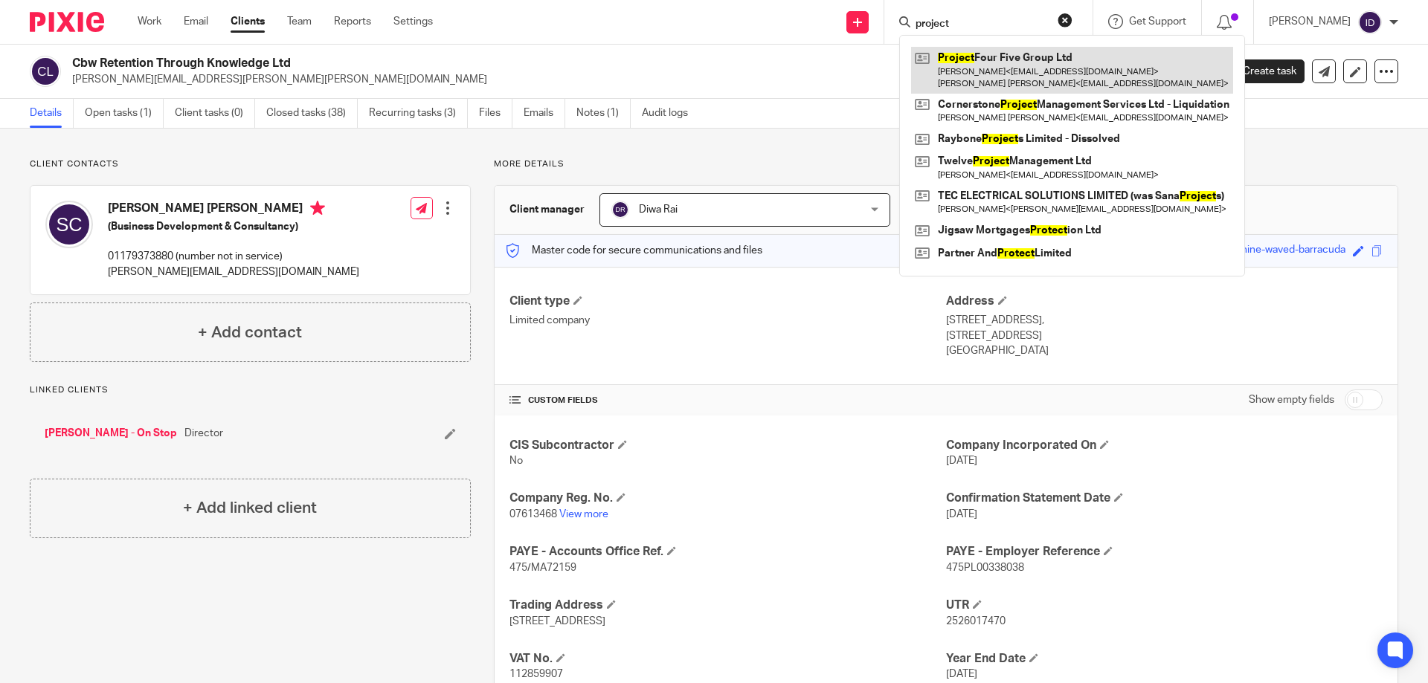
type input "project"
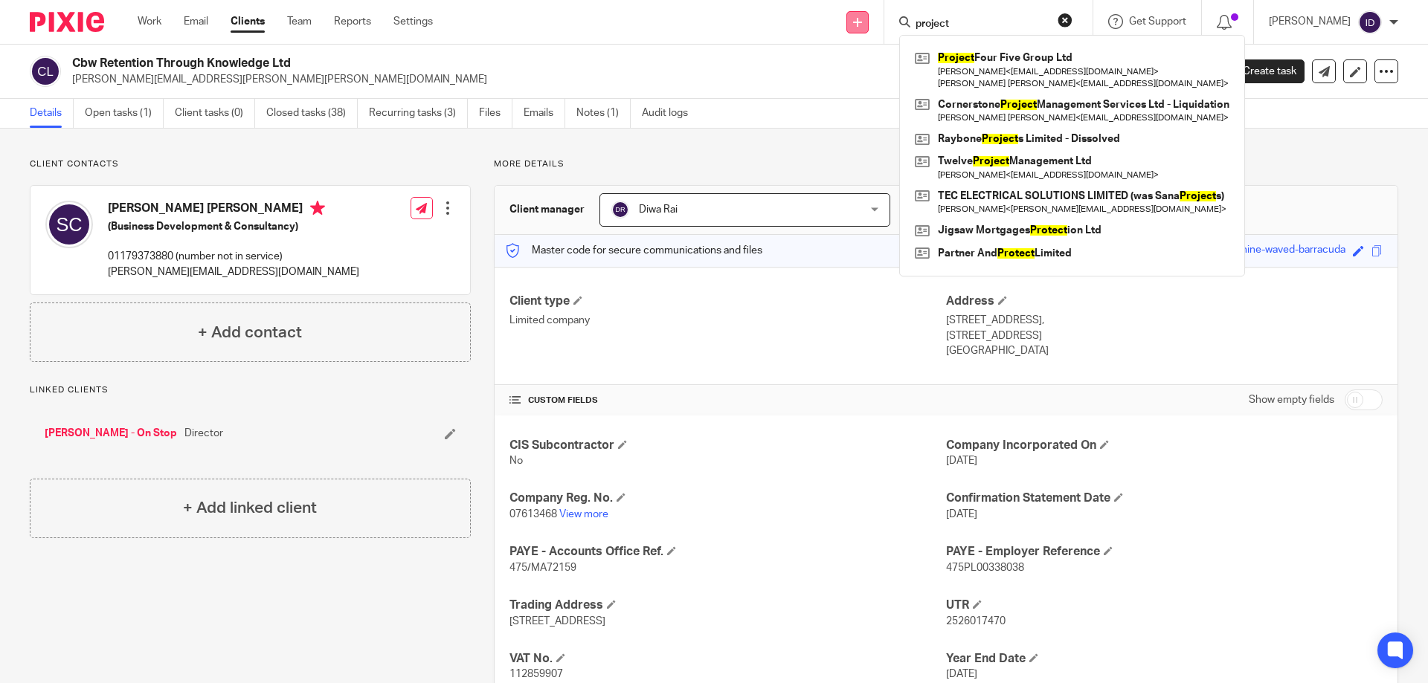
drag, startPoint x: 1002, startPoint y: 18, endPoint x: 889, endPoint y: 23, distance: 112.4
click at [889, 23] on div "Send new email Create task Add client project Project Four Five Group Ltd Micha…" at bounding box center [941, 22] width 973 height 44
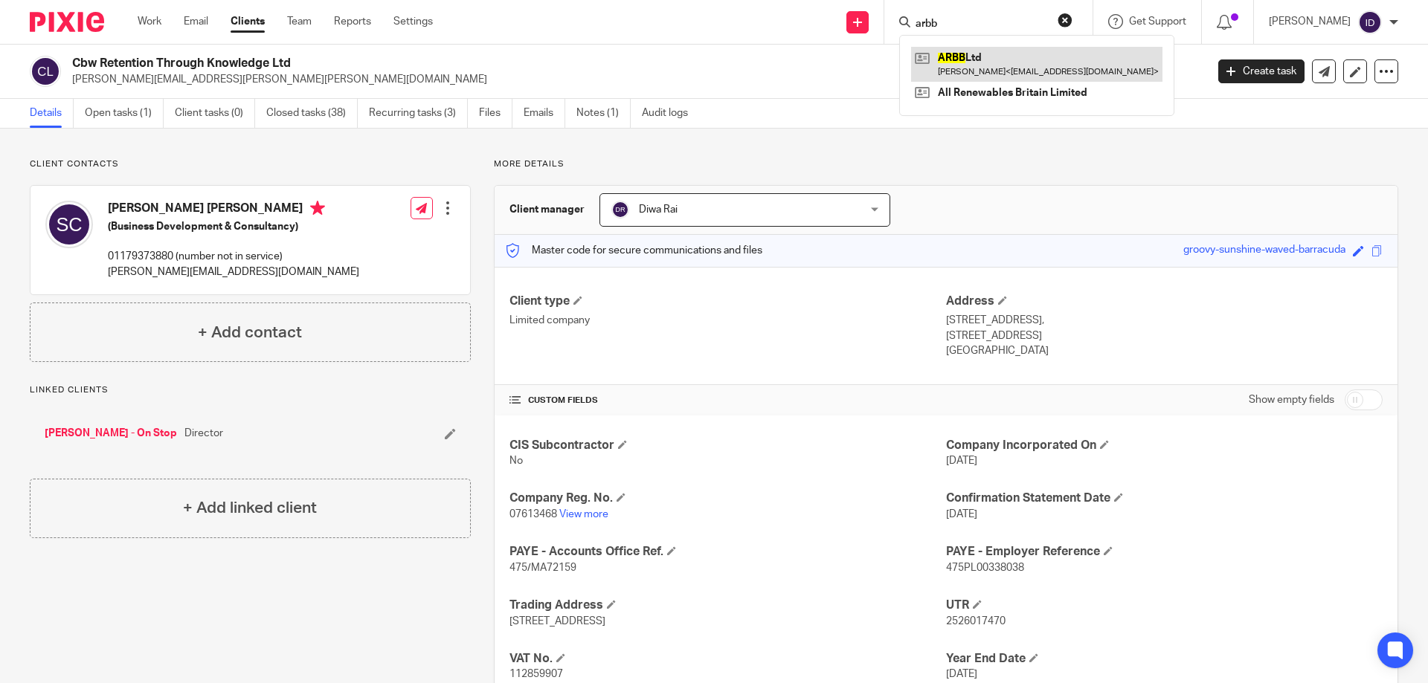
type input "arbb"
click at [998, 55] on link at bounding box center [1036, 64] width 251 height 34
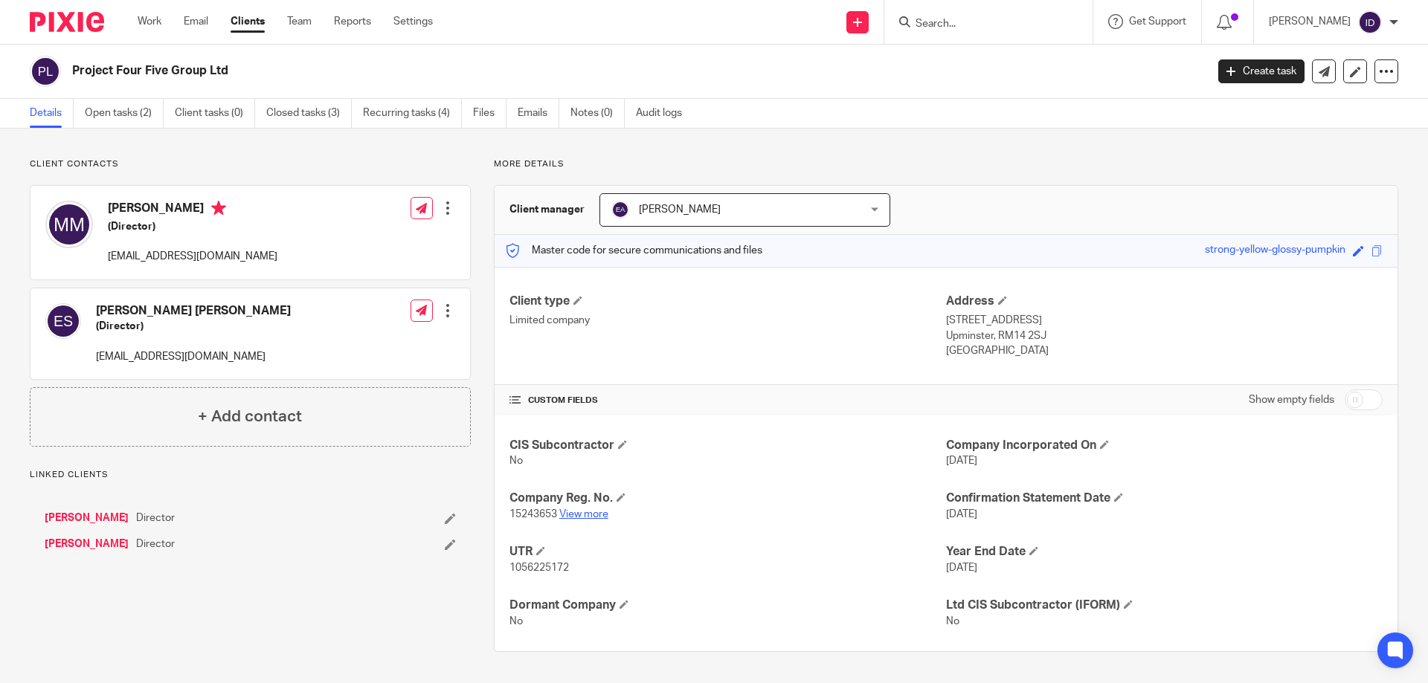
click at [581, 515] on link "View more" at bounding box center [583, 514] width 49 height 10
click at [982, 22] on input "Search" at bounding box center [981, 24] width 134 height 13
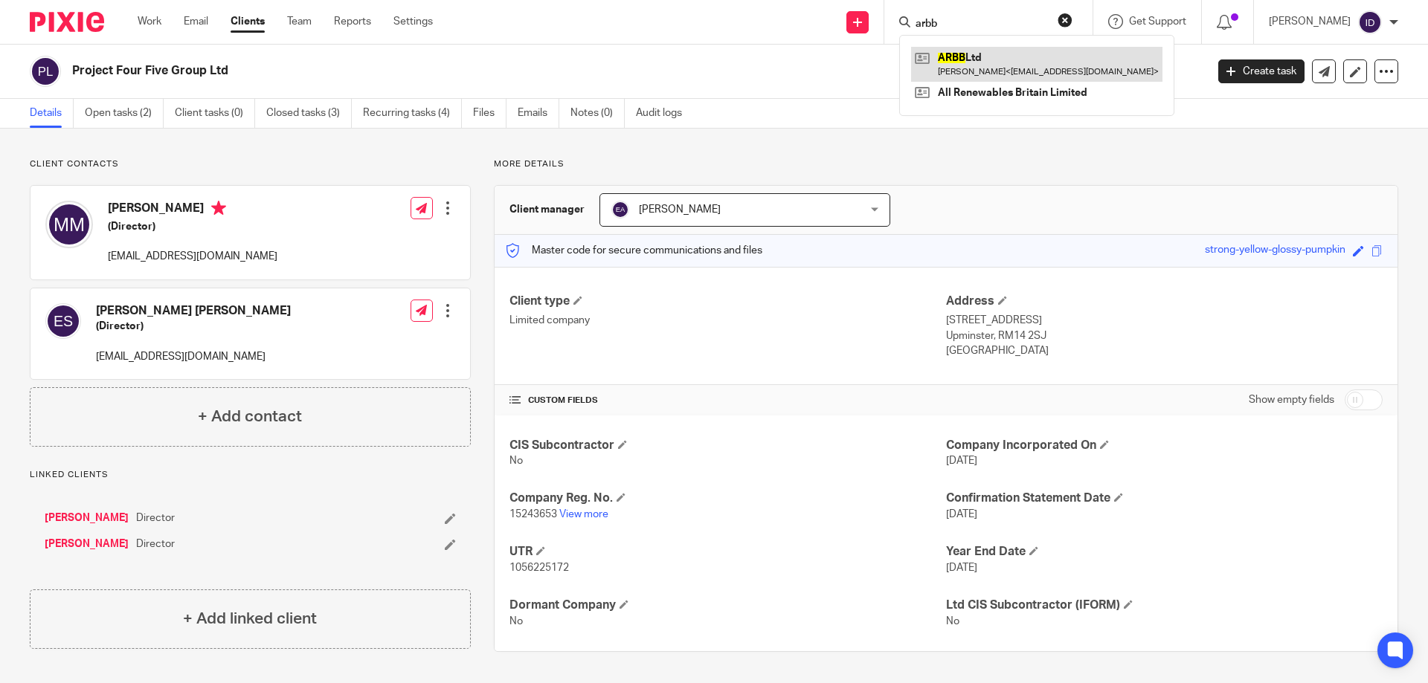
type input "arbb"
click at [1015, 63] on link at bounding box center [1036, 64] width 251 height 34
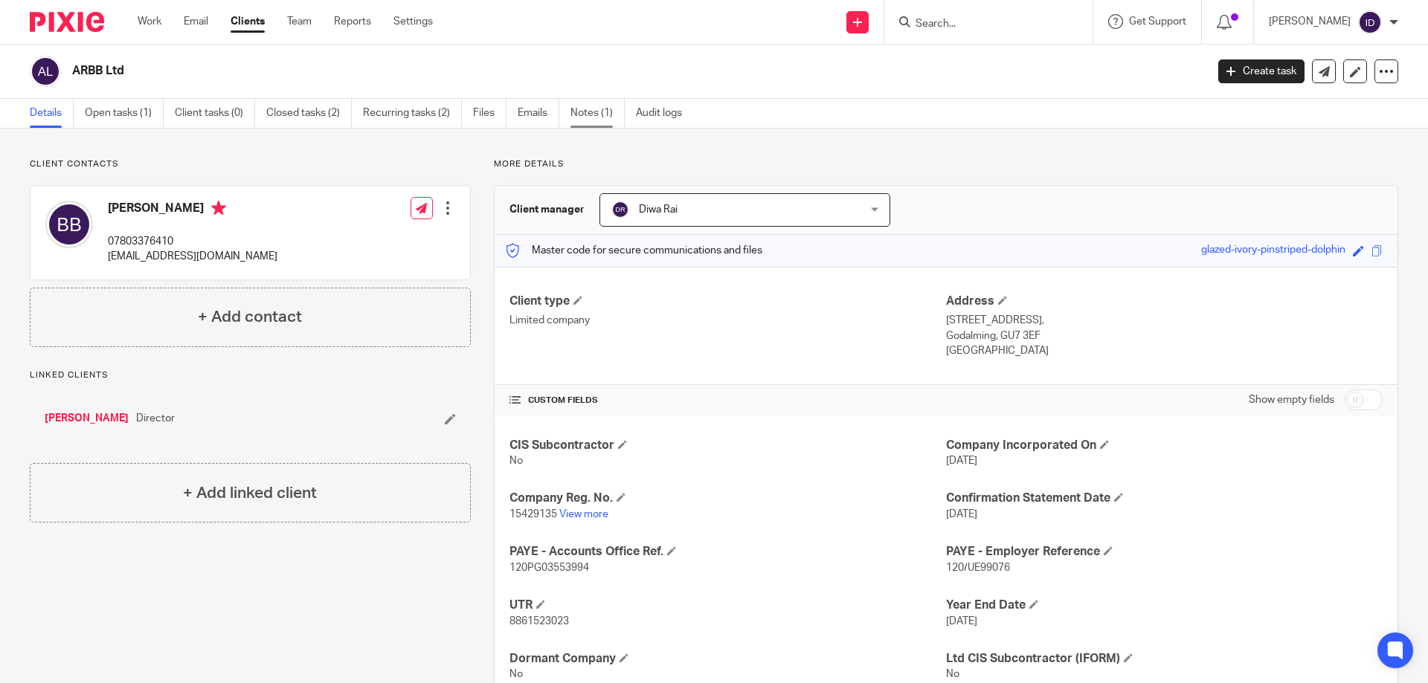
click at [603, 117] on link "Notes (1)" at bounding box center [597, 113] width 54 height 29
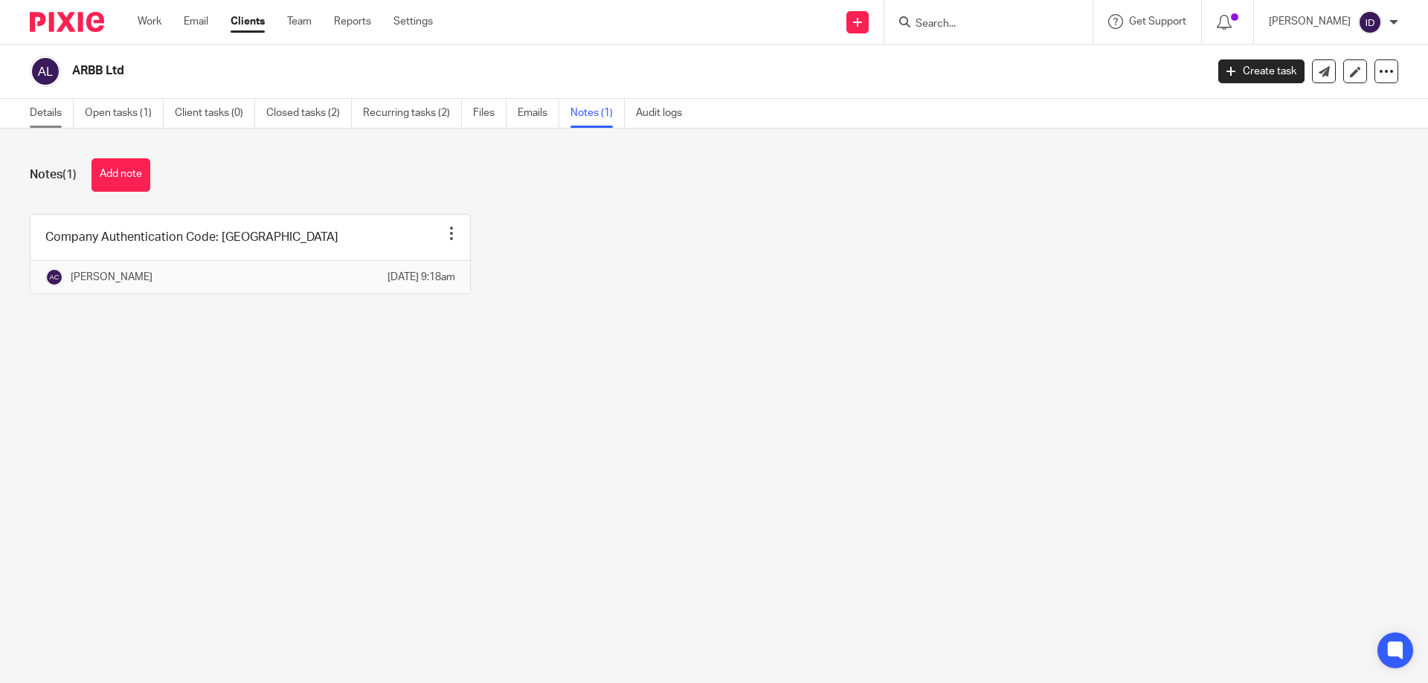
click at [48, 112] on link "Details" at bounding box center [52, 113] width 44 height 29
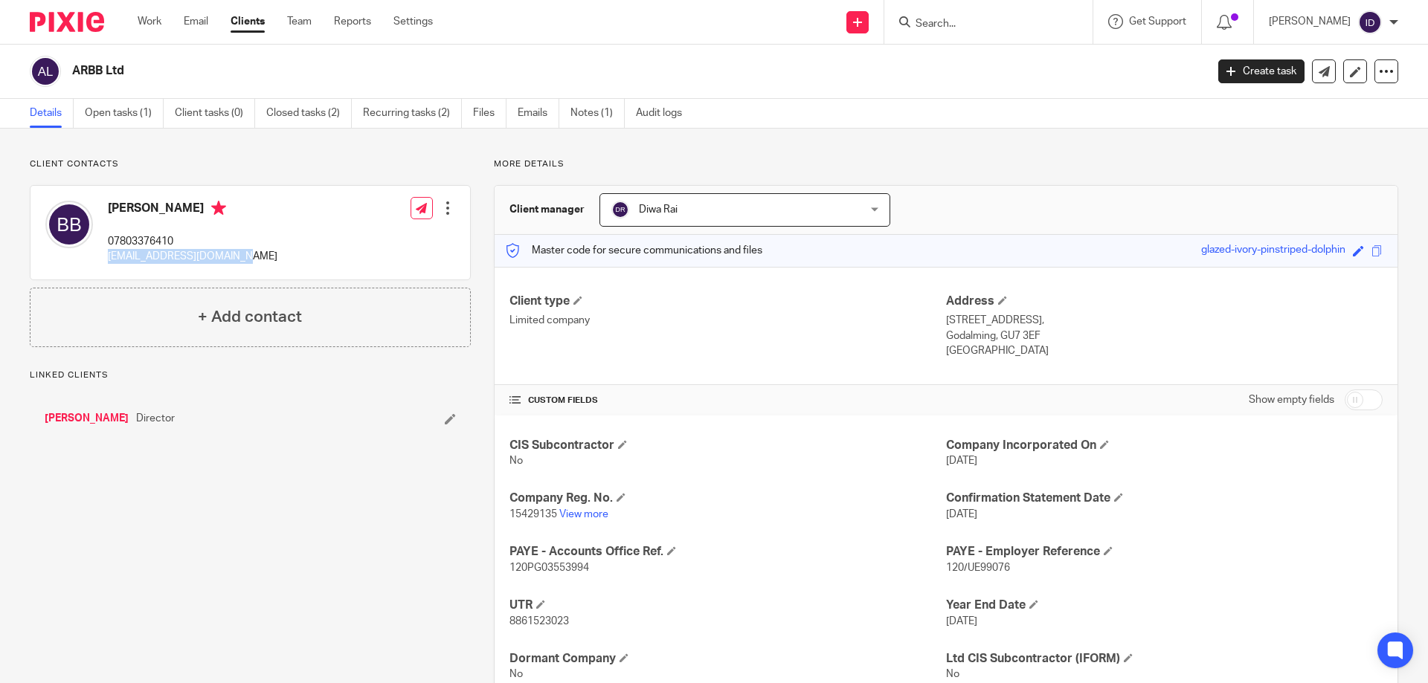
drag, startPoint x: 111, startPoint y: 256, endPoint x: 239, endPoint y: 259, distance: 128.7
click at [239, 259] on div "[PERSON_NAME] 07803376410 [EMAIL_ADDRESS][DOMAIN_NAME] Edit contact Create clie…" at bounding box center [249, 233] width 439 height 94
copy p "[EMAIL_ADDRESS][DOMAIN_NAME]"
drag, startPoint x: 72, startPoint y: 68, endPoint x: 123, endPoint y: 71, distance: 50.6
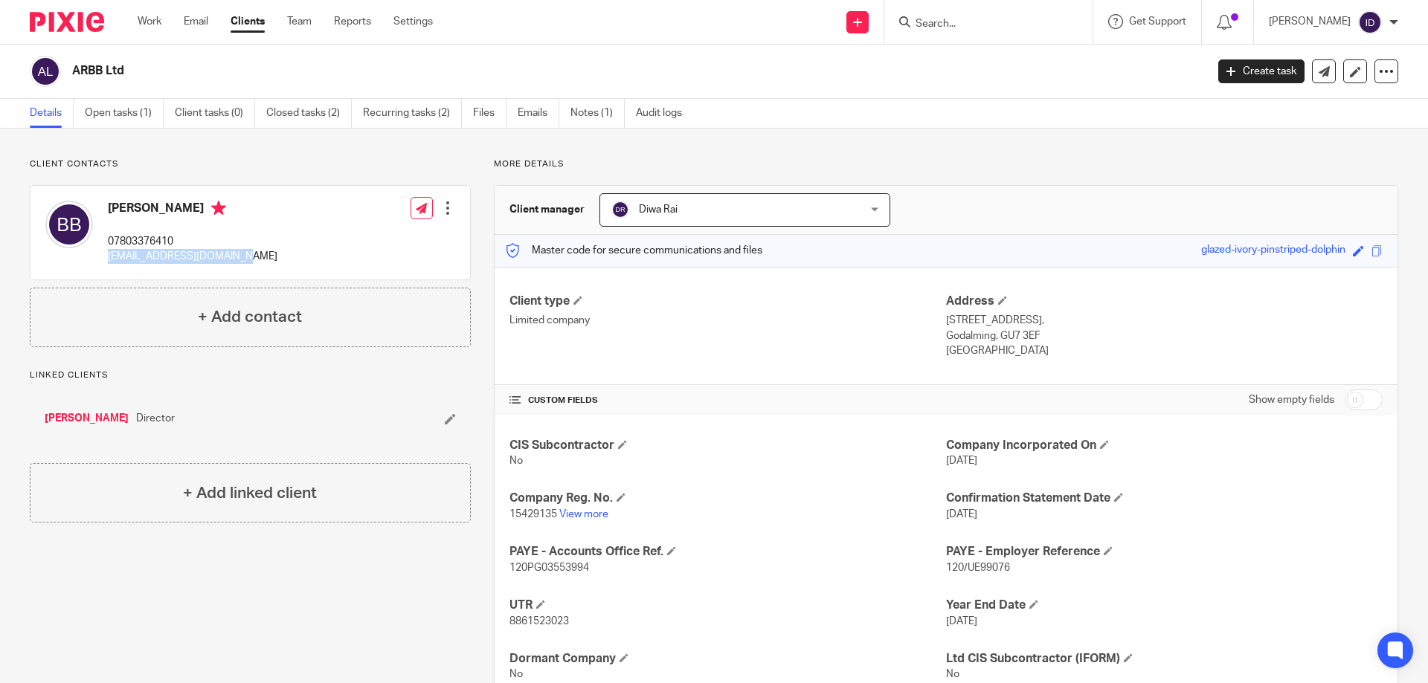
click at [132, 71] on h2 "ARBB Ltd" at bounding box center [521, 71] width 899 height 16
copy h2 "ARBB Ltd"
drag, startPoint x: 108, startPoint y: 256, endPoint x: 232, endPoint y: 263, distance: 124.4
click at [232, 263] on p "[EMAIL_ADDRESS][DOMAIN_NAME]" at bounding box center [193, 256] width 170 height 15
copy p "[EMAIL_ADDRESS][DOMAIN_NAME]"
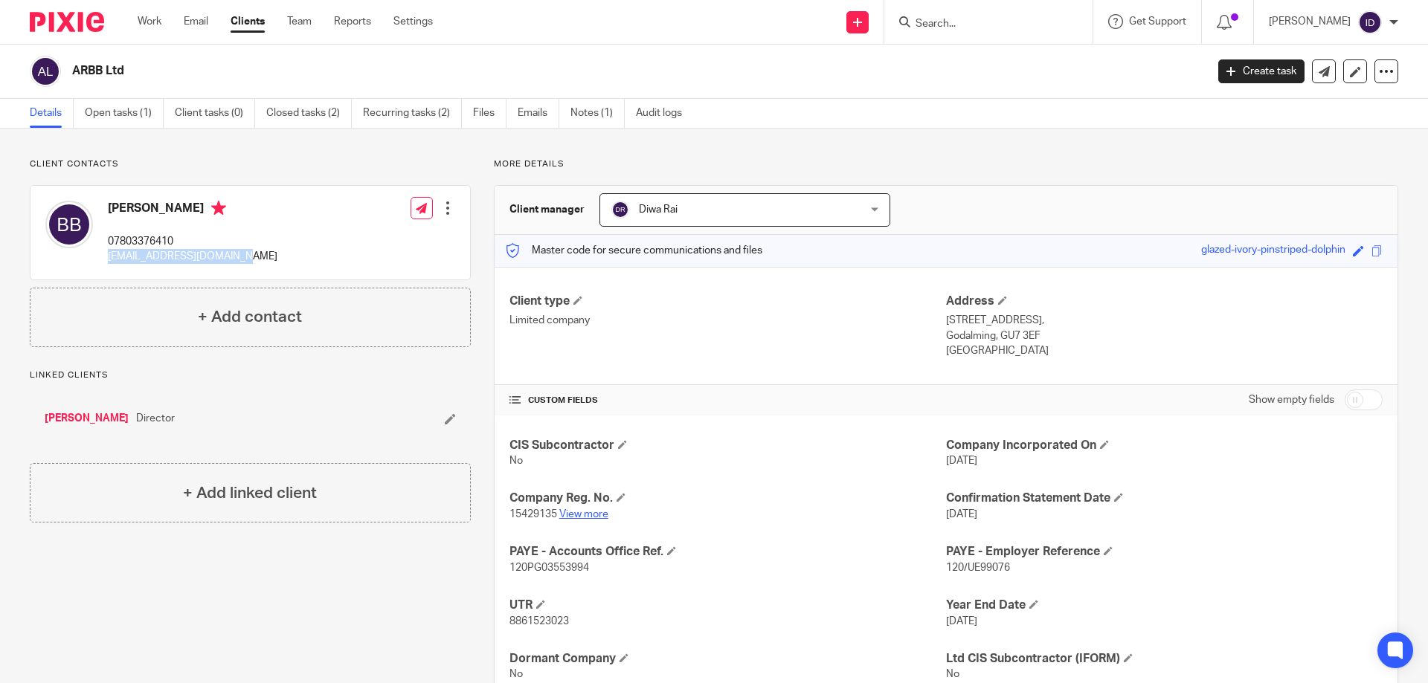
click at [593, 514] on link "View more" at bounding box center [583, 514] width 49 height 10
click at [126, 113] on link "Open tasks (1)" at bounding box center [124, 113] width 79 height 29
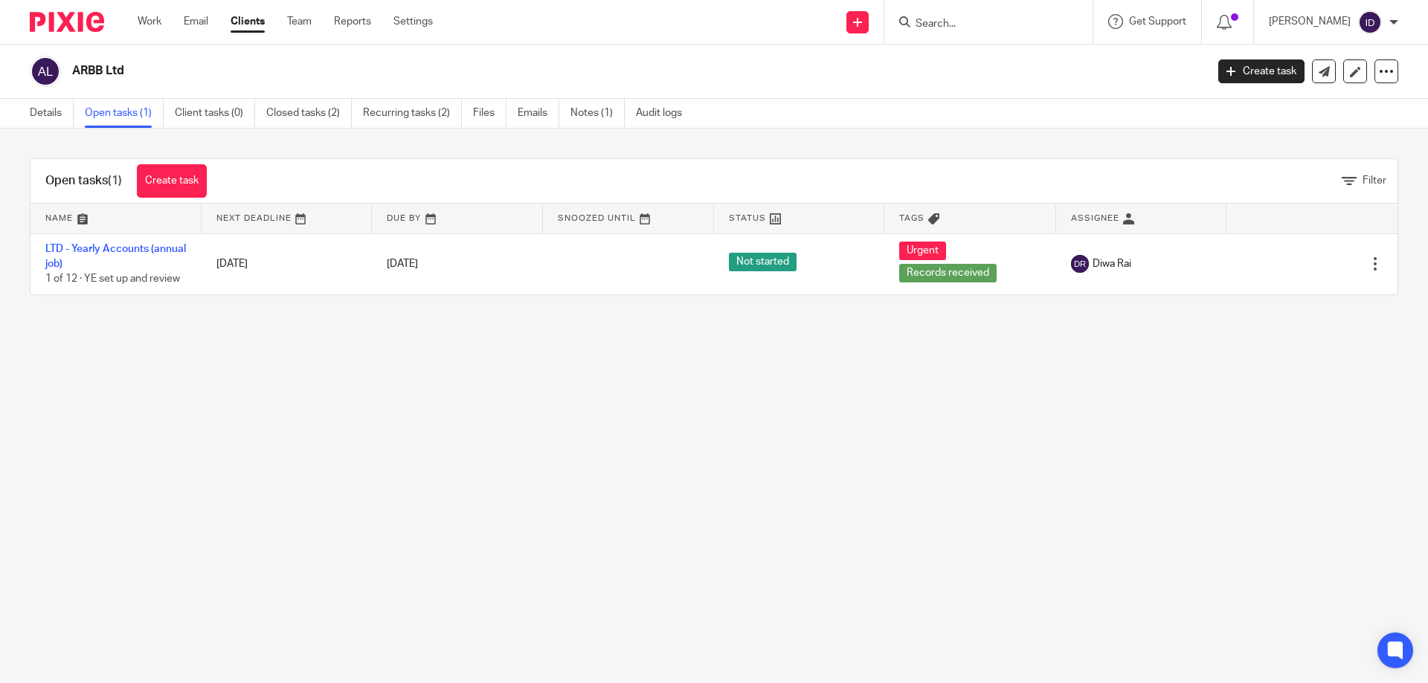
click at [990, 28] on input "Search" at bounding box center [981, 24] width 134 height 13
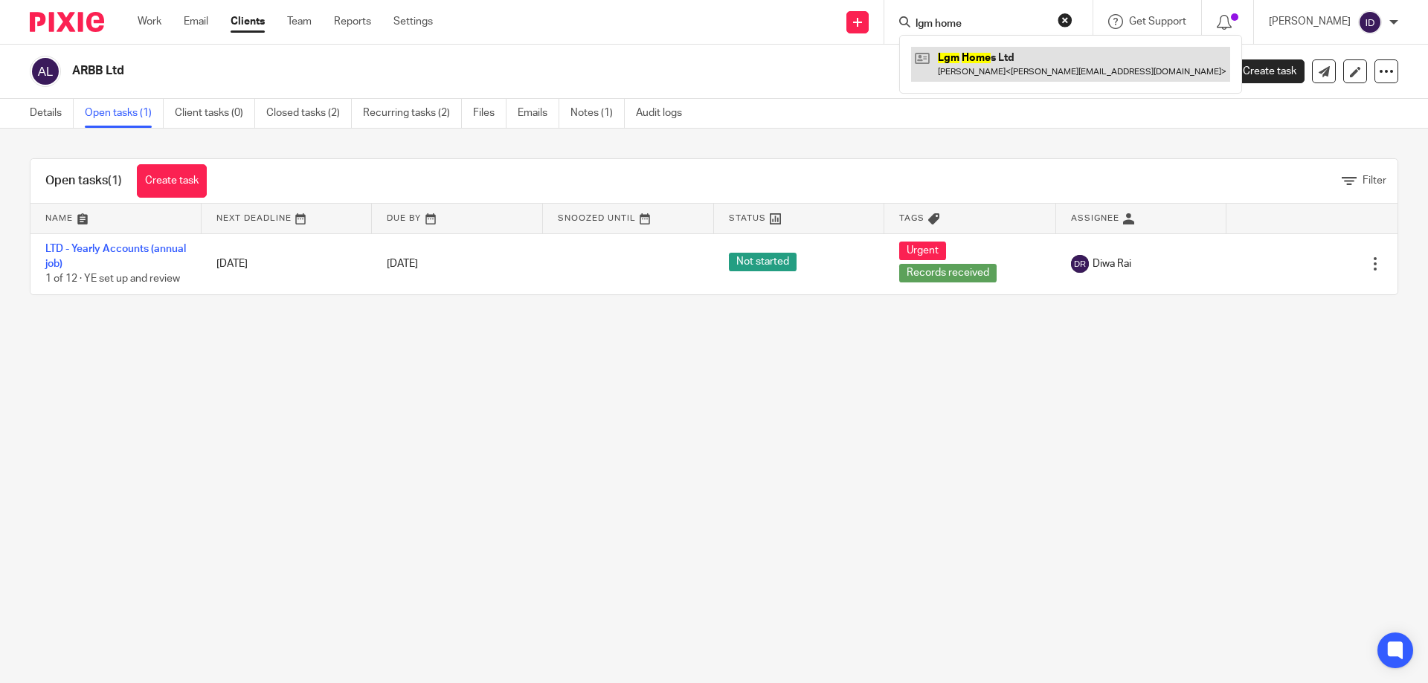
type input "lgm home"
click at [982, 60] on link at bounding box center [1070, 64] width 319 height 34
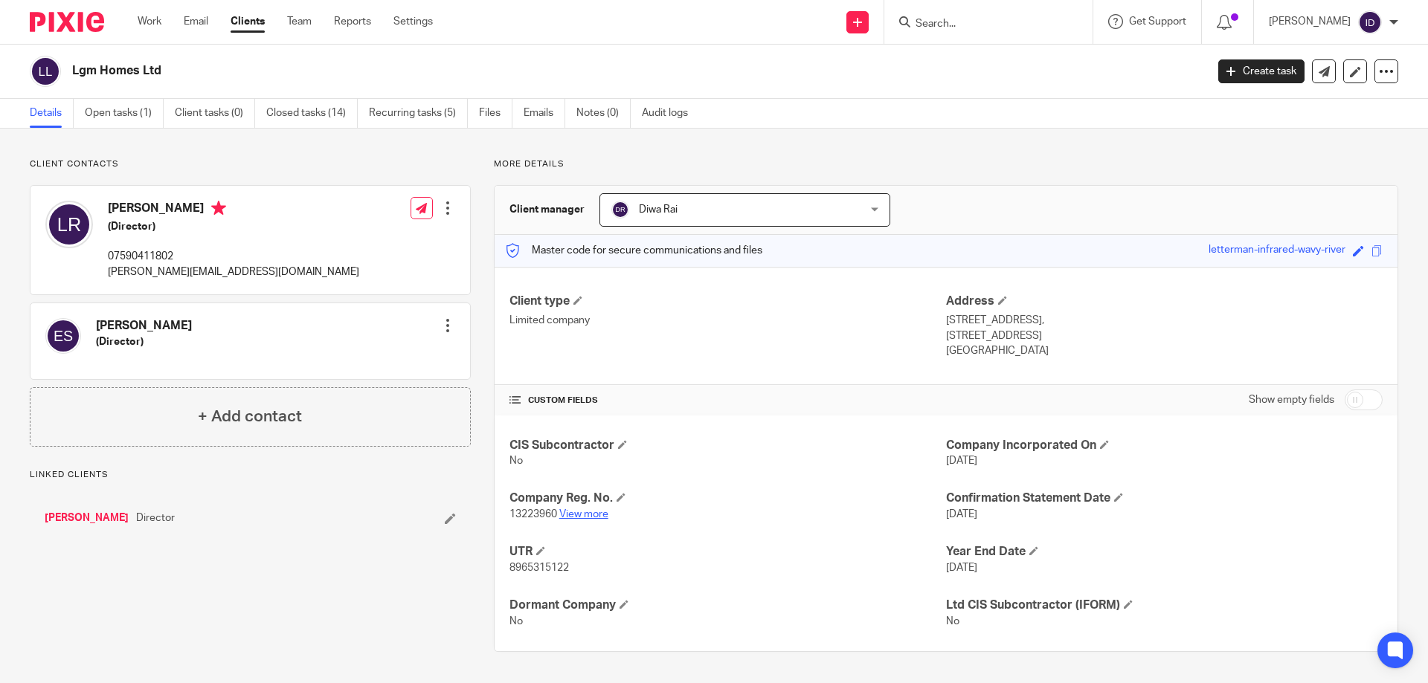
click at [590, 517] on link "View more" at bounding box center [583, 514] width 49 height 10
click at [587, 518] on link "View more" at bounding box center [583, 514] width 49 height 10
click at [71, 521] on link "[PERSON_NAME]" at bounding box center [87, 518] width 84 height 15
